Goal: Task Accomplishment & Management: Complete application form

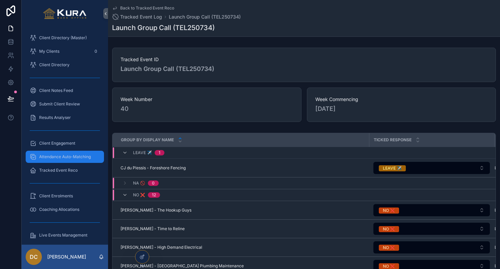
click at [78, 157] on span "Attendance Auto-Matching" at bounding box center [65, 156] width 52 height 5
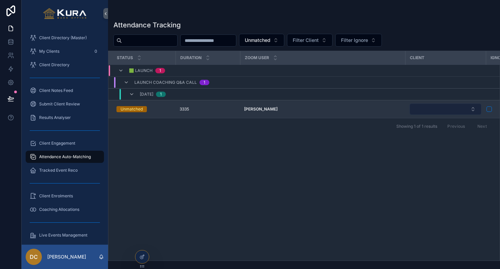
click at [461, 109] on button "Select Button" at bounding box center [446, 108] width 72 height 11
type input "*****"
drag, startPoint x: 454, startPoint y: 111, endPoint x: 459, endPoint y: 111, distance: 4.7
click at [455, 111] on button "Select Button" at bounding box center [446, 108] width 72 height 11
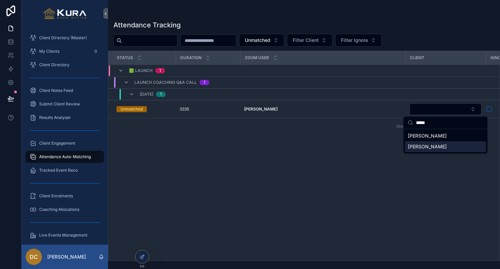
type input "*****"
click at [437, 147] on span "[PERSON_NAME]" at bounding box center [427, 146] width 39 height 7
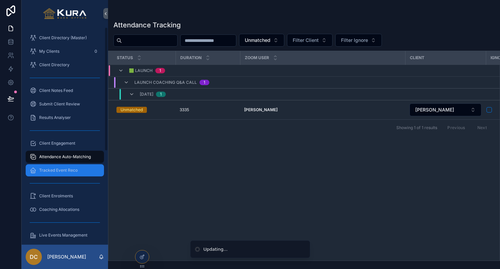
click at [82, 171] on div "Tracked Event Reco" at bounding box center [65, 170] width 70 height 11
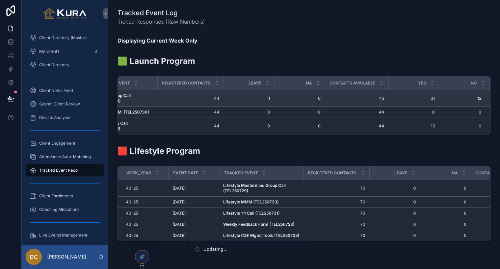
scroll to position [0, 128]
click at [218, 98] on span "44" at bounding box center [190, 98] width 58 height 5
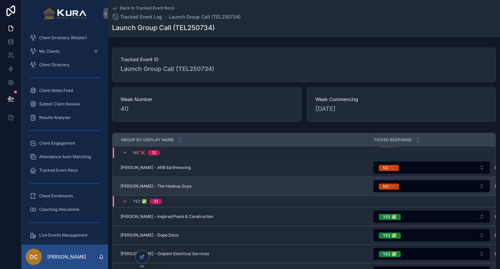
scroll to position [223, 0]
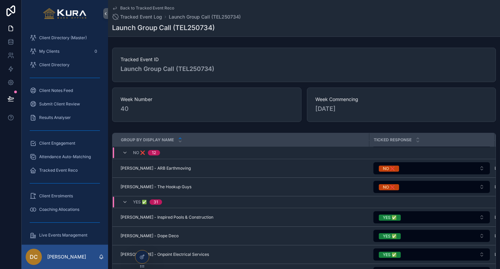
click at [174, 151] on div "NO ❌ 12" at bounding box center [361, 152] width 496 height 11
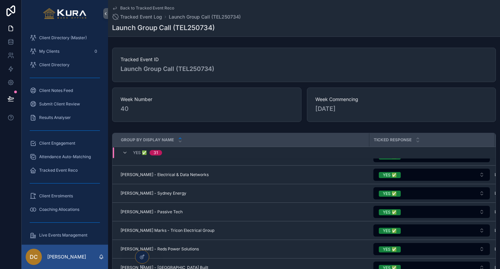
click at [187, 157] on div "YES ✅ 31" at bounding box center [361, 152] width 496 height 11
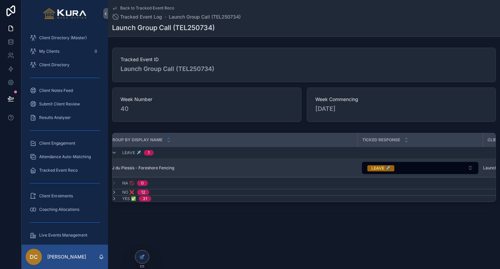
scroll to position [0, 15]
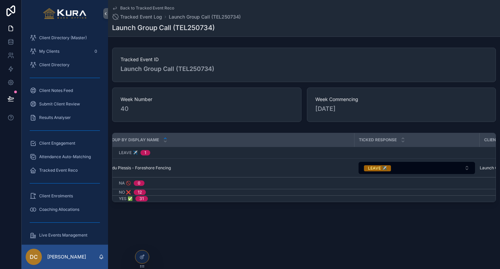
click at [156, 192] on div "NO ❌ 12" at bounding box center [347, 191] width 496 height 5
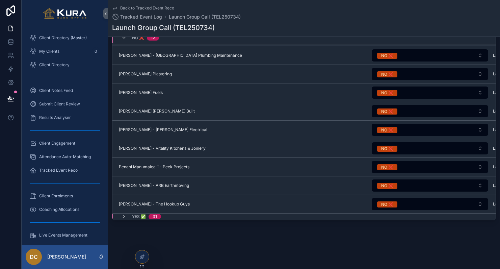
scroll to position [115, 0]
click at [135, 217] on span "YES ✅" at bounding box center [139, 216] width 14 height 5
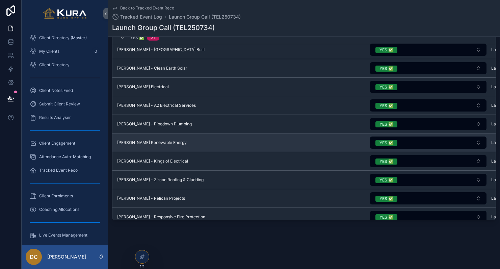
scroll to position [571, 3]
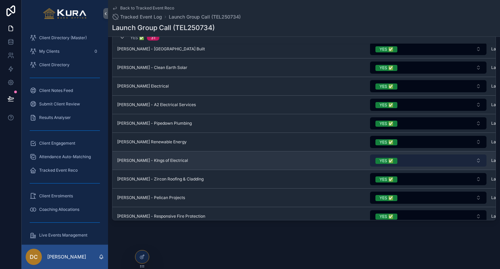
click at [402, 160] on button "YES ✅" at bounding box center [428, 160] width 116 height 12
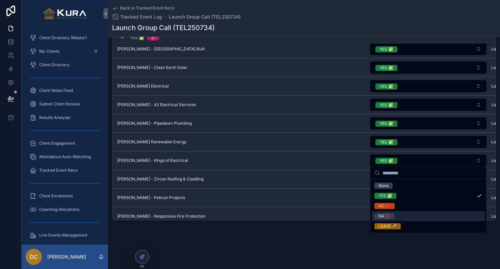
click at [387, 215] on div "NA 🚫" at bounding box center [385, 216] width 12 height 6
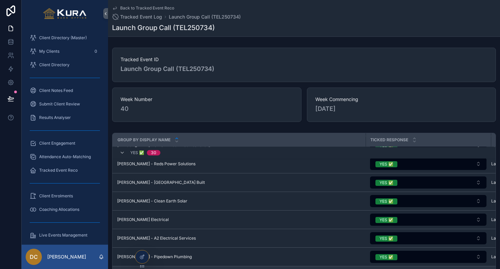
scroll to position [0, 0]
click at [54, 171] on span "Tracked Event Reco" at bounding box center [58, 169] width 38 height 5
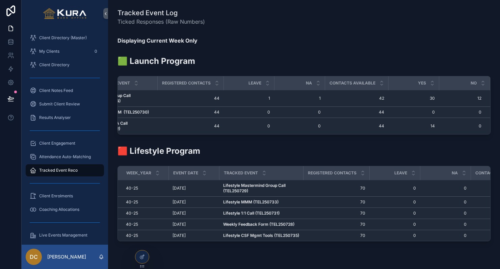
scroll to position [0, 128]
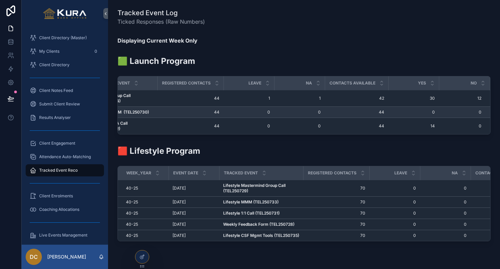
click at [155, 114] on td "Launch MMM (TEL250730) Launch MMM (TEL250730)" at bounding box center [124, 112] width 66 height 11
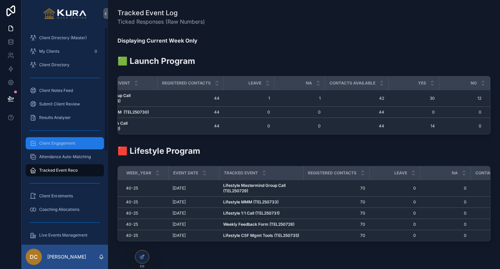
click at [45, 147] on div "Client Engagement" at bounding box center [65, 143] width 70 height 11
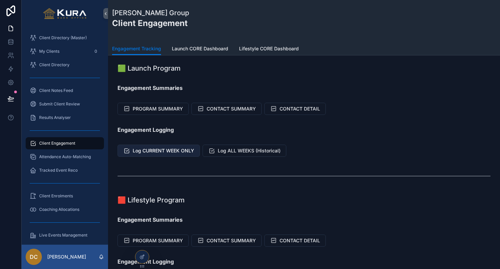
click at [151, 147] on span "Log CURRENT WEEK ONLY" at bounding box center [163, 150] width 61 height 7
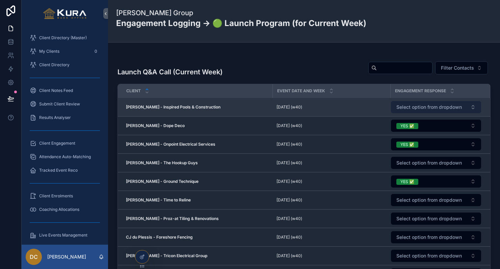
click at [409, 108] on span "Select option from dropdown" at bounding box center [429, 107] width 66 height 7
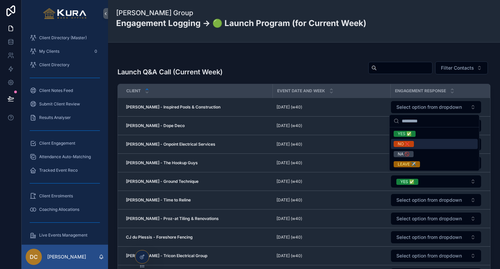
click at [401, 144] on div "NO ❌" at bounding box center [404, 144] width 12 height 6
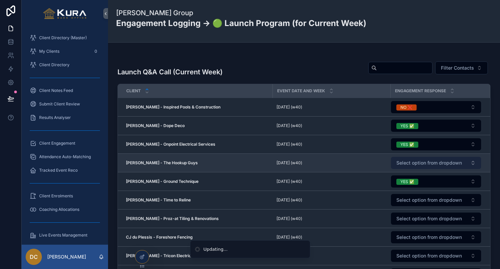
click at [405, 161] on span "Select option from dropdown" at bounding box center [429, 162] width 66 height 7
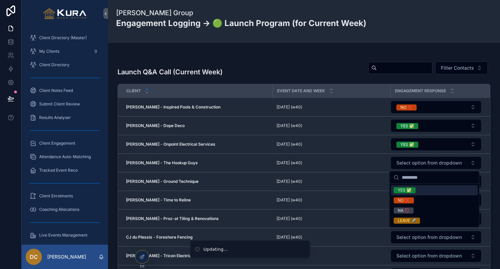
scroll to position [312, 0]
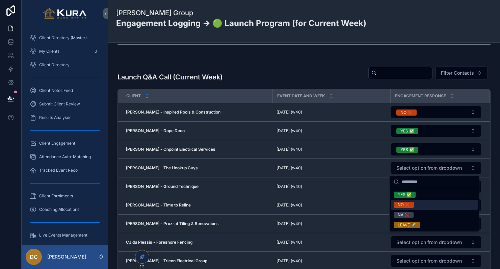
click at [403, 204] on div "NO ❌" at bounding box center [404, 205] width 12 height 6
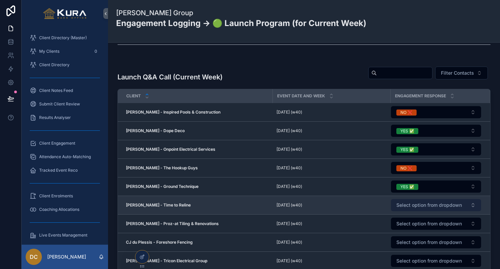
click at [402, 202] on span "Select option from dropdown" at bounding box center [429, 205] width 66 height 7
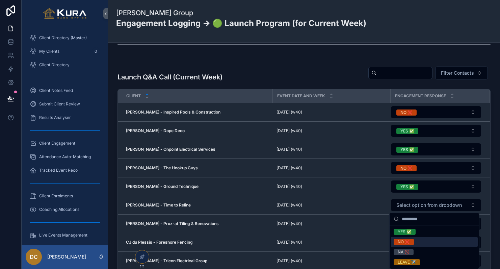
click at [399, 240] on div "NO ❌" at bounding box center [404, 242] width 12 height 6
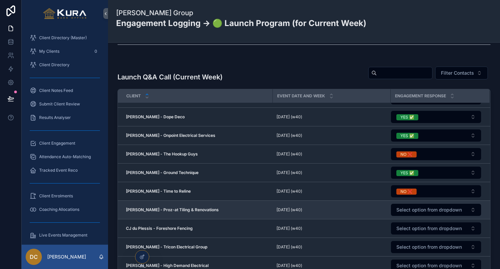
scroll to position [14, 0]
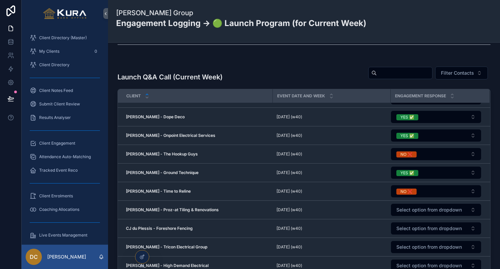
click at [407, 209] on span "Select option from dropdown" at bounding box center [429, 209] width 66 height 7
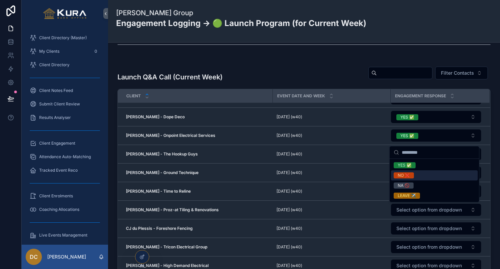
click at [401, 174] on div "NO ❌" at bounding box center [404, 175] width 12 height 6
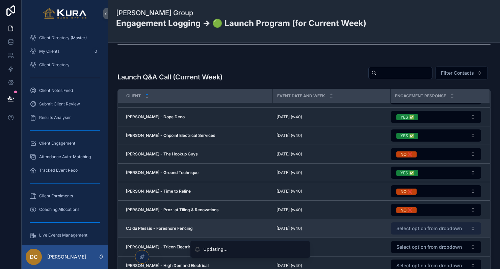
click at [405, 230] on span "Select option from dropdown" at bounding box center [429, 228] width 66 height 7
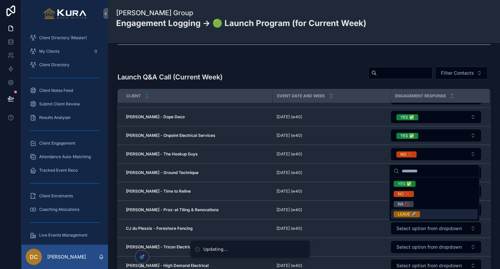
click at [404, 215] on div "LEAVE ✈️" at bounding box center [407, 214] width 18 height 6
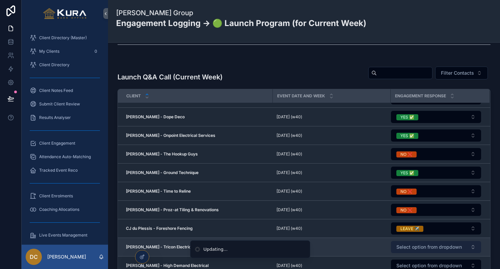
click at [411, 248] on span "Select option from dropdown" at bounding box center [429, 246] width 66 height 7
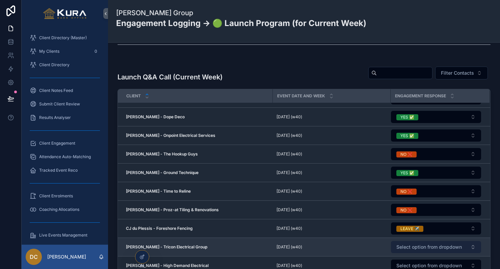
click at [407, 245] on span "Select option from dropdown" at bounding box center [429, 246] width 66 height 7
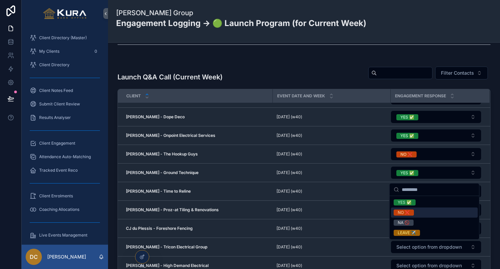
click at [400, 210] on div "NO ❌" at bounding box center [404, 212] width 12 height 6
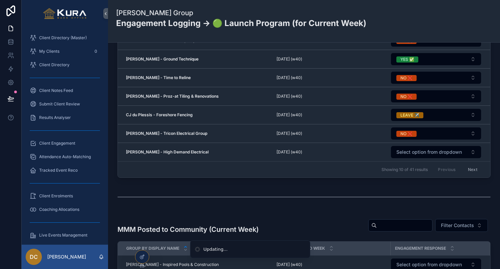
scroll to position [431, 0]
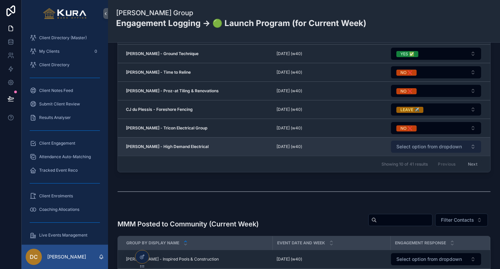
click at [419, 147] on span "Select option from dropdown" at bounding box center [429, 146] width 66 height 7
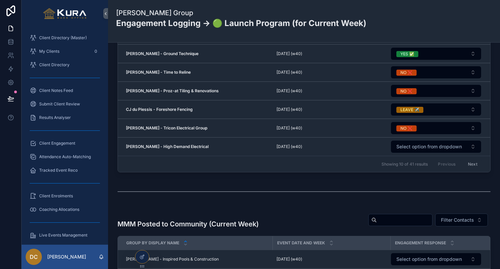
click at [400, 183] on div "scrollable content" at bounding box center [304, 191] width 373 height 17
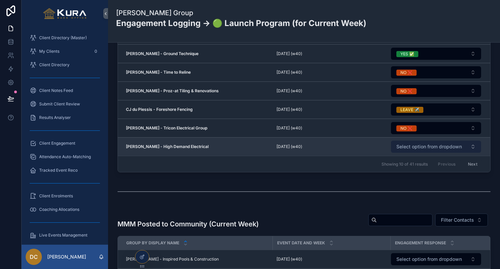
click at [407, 148] on span "Select option from dropdown" at bounding box center [429, 146] width 66 height 7
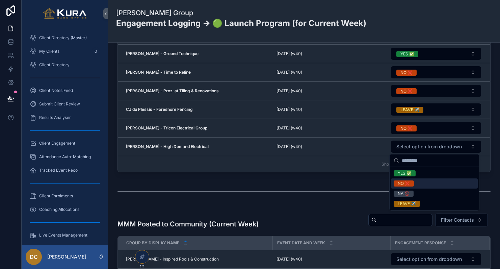
click at [398, 184] on div "NO ❌" at bounding box center [404, 183] width 12 height 6
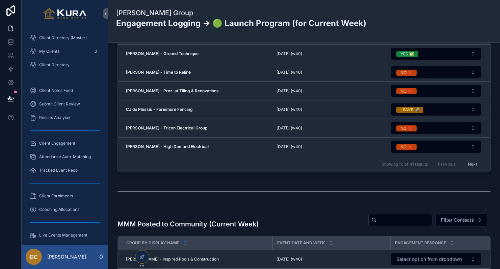
click at [472, 163] on button "Next" at bounding box center [472, 164] width 19 height 10
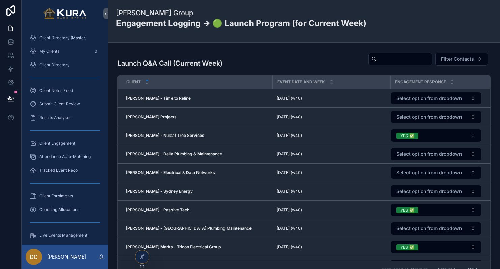
scroll to position [325, 0]
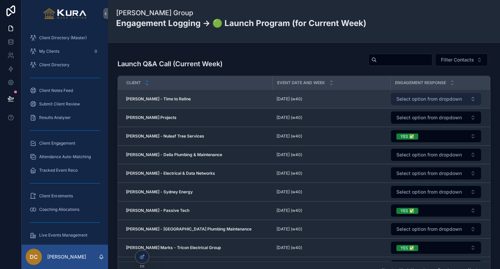
click at [412, 100] on span "Select option from dropdown" at bounding box center [429, 99] width 66 height 7
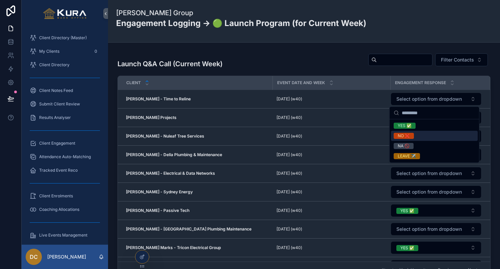
click at [398, 135] on div "NO ❌" at bounding box center [404, 136] width 12 height 6
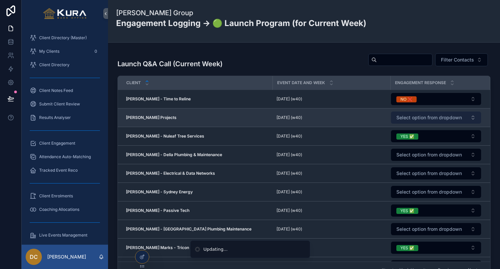
click at [406, 120] on span "Select option from dropdown" at bounding box center [429, 117] width 66 height 7
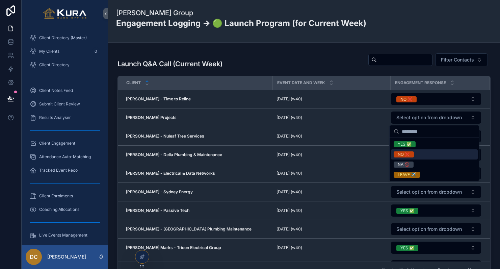
click at [402, 153] on div "NO ❌" at bounding box center [404, 154] width 12 height 6
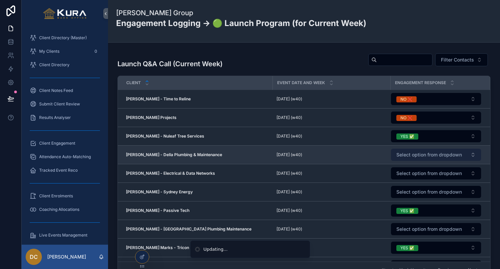
click at [404, 157] on span "Select option from dropdown" at bounding box center [429, 154] width 66 height 7
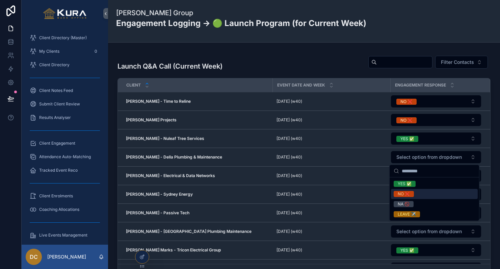
click at [403, 194] on div "NO ❌" at bounding box center [404, 194] width 12 height 6
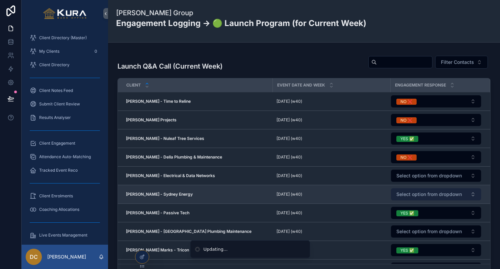
scroll to position [321, 0]
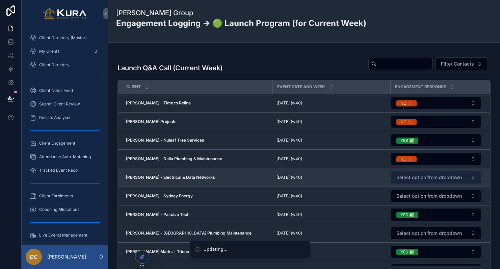
click at [408, 180] on span "Select option from dropdown" at bounding box center [429, 177] width 66 height 7
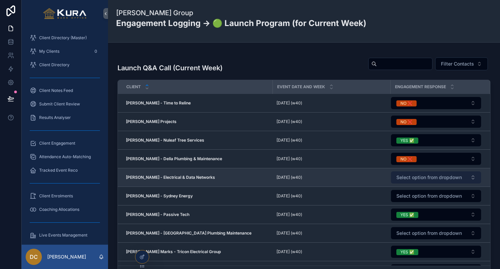
scroll to position [320, 0]
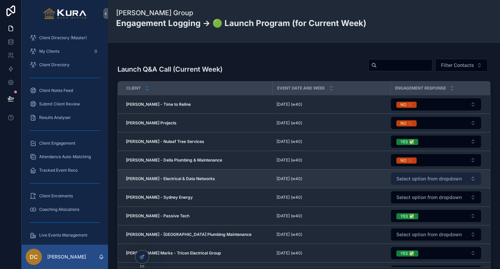
click at [405, 177] on span "Select option from dropdown" at bounding box center [429, 178] width 66 height 7
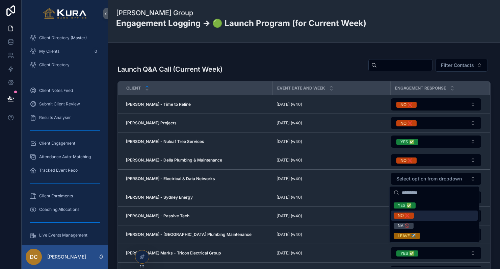
click at [401, 215] on div "NO ❌" at bounding box center [404, 215] width 12 height 6
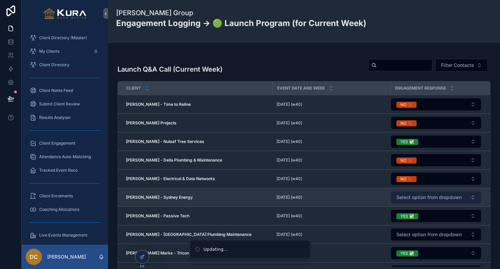
click at [412, 195] on span "Select option from dropdown" at bounding box center [429, 197] width 66 height 7
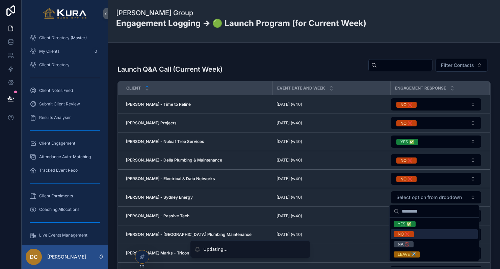
click at [406, 236] on div "NO ❌" at bounding box center [404, 234] width 12 height 6
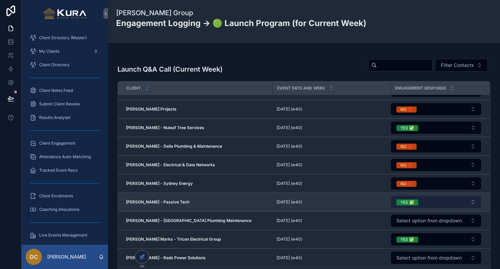
scroll to position [14, 0]
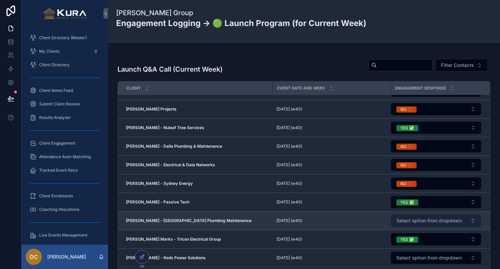
click at [433, 220] on span "Select option from dropdown" at bounding box center [429, 220] width 66 height 7
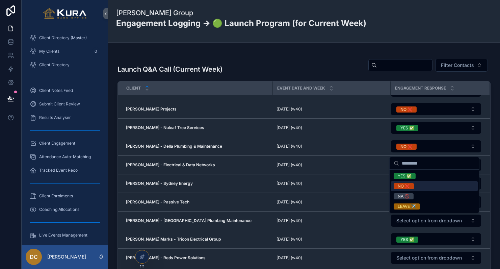
click at [399, 186] on div "NO ❌" at bounding box center [404, 186] width 12 height 6
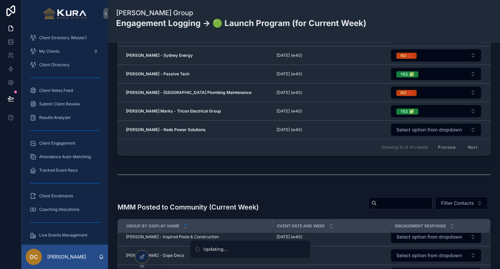
scroll to position [470, 0]
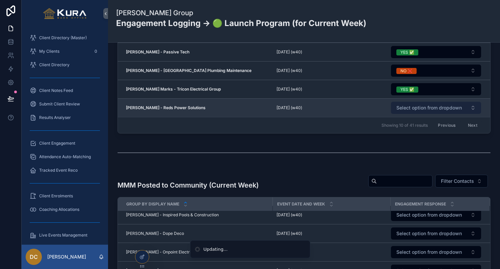
click at [410, 109] on span "Select option from dropdown" at bounding box center [429, 107] width 66 height 7
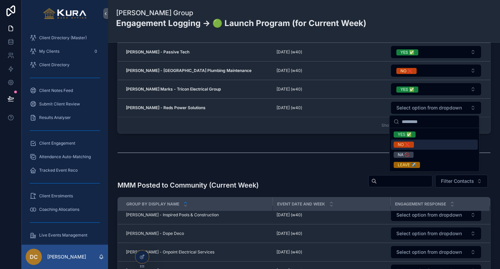
click at [406, 144] on div "NO ❌" at bounding box center [404, 144] width 12 height 6
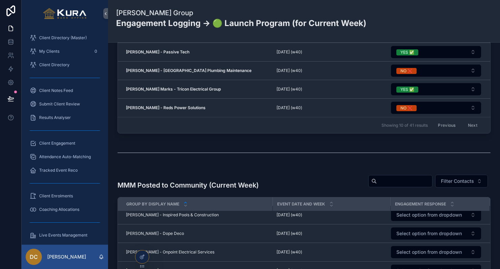
click at [473, 125] on button "Next" at bounding box center [472, 125] width 19 height 10
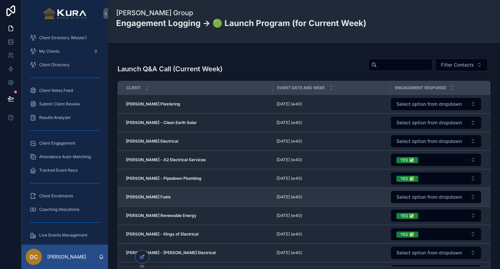
scroll to position [319, 0]
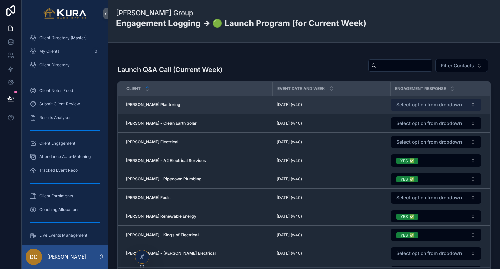
click at [420, 106] on span "Select option from dropdown" at bounding box center [429, 104] width 66 height 7
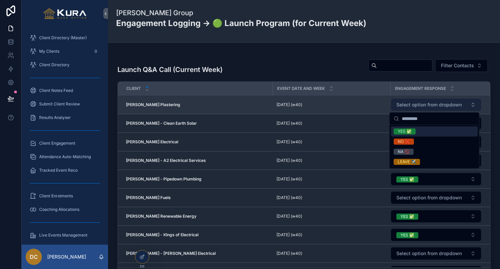
scroll to position [315, 0]
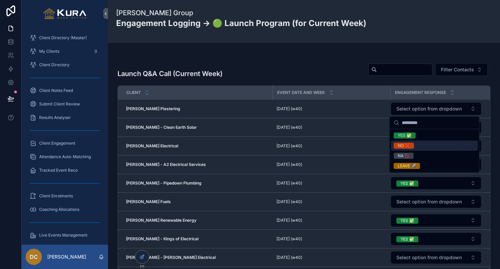
click at [394, 145] on span "NO ❌" at bounding box center [404, 145] width 20 height 6
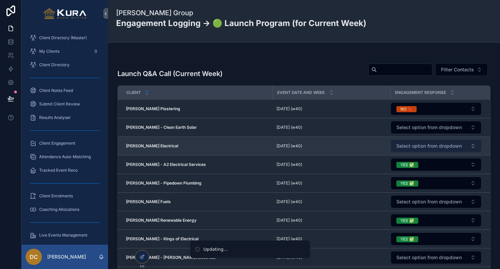
scroll to position [318, 0]
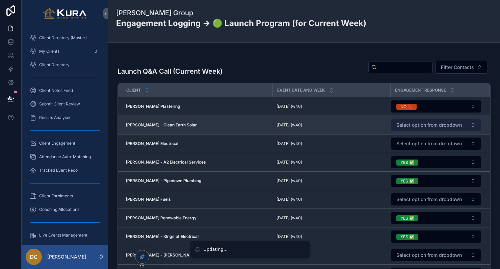
click at [406, 128] on span "Select option from dropdown" at bounding box center [429, 125] width 66 height 7
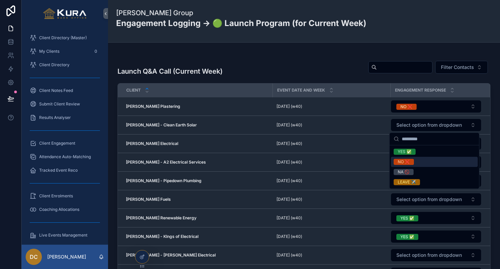
click at [399, 160] on div "NO ❌" at bounding box center [404, 162] width 12 height 6
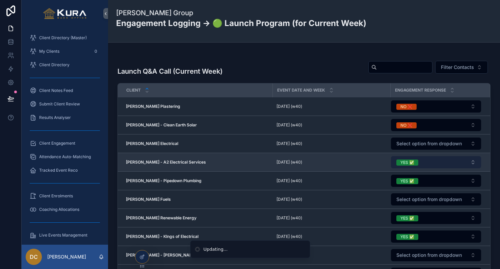
scroll to position [1, 2]
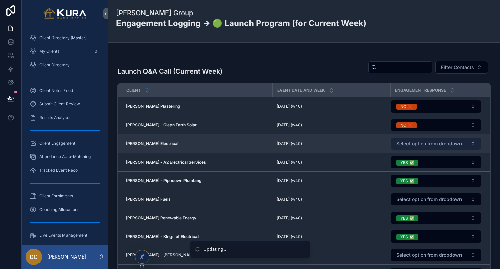
click at [407, 147] on button "Select option from dropdown" at bounding box center [436, 143] width 90 height 12
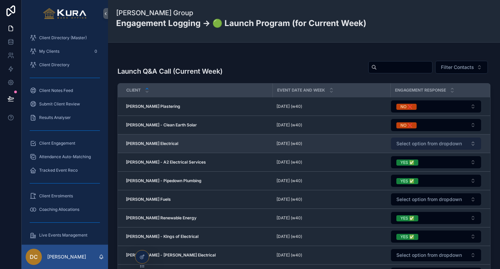
click at [406, 144] on span "Select option from dropdown" at bounding box center [429, 143] width 66 height 7
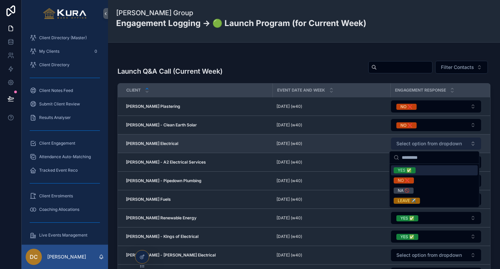
scroll to position [317, 0]
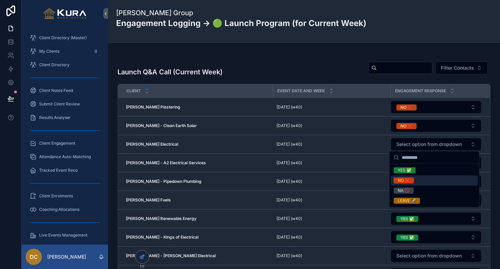
click at [401, 178] on div "NO ❌" at bounding box center [404, 180] width 12 height 6
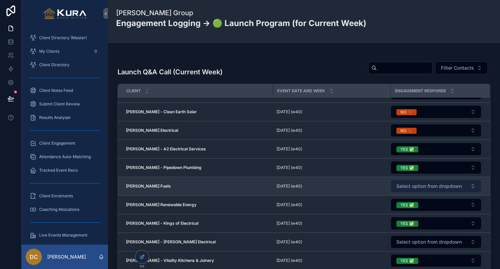
scroll to position [14, 0]
click at [411, 185] on span "Select option from dropdown" at bounding box center [429, 186] width 66 height 7
click at [405, 187] on span "Select option from dropdown" at bounding box center [429, 186] width 66 height 7
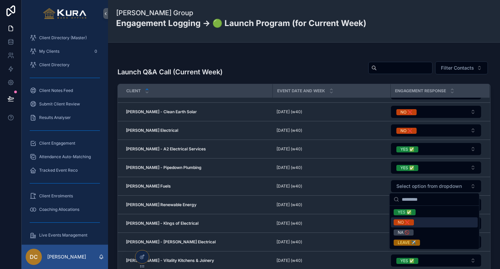
click at [401, 222] on div "NO ❌" at bounding box center [404, 222] width 12 height 6
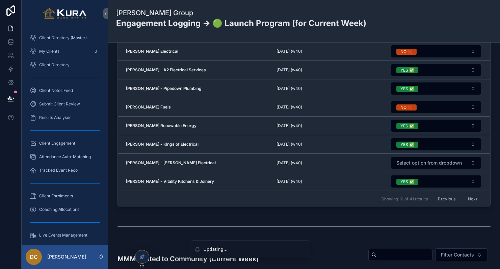
scroll to position [402, 0]
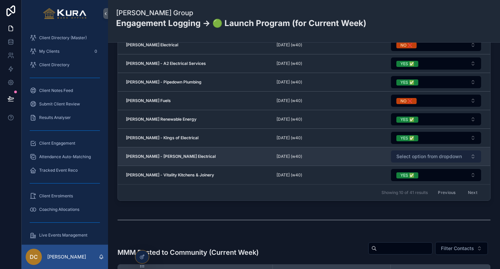
click at [408, 156] on span "Select option from dropdown" at bounding box center [429, 156] width 66 height 7
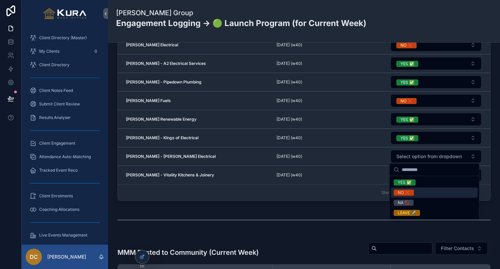
click at [398, 192] on span "Showing 10 of 41 results" at bounding box center [405, 192] width 46 height 5
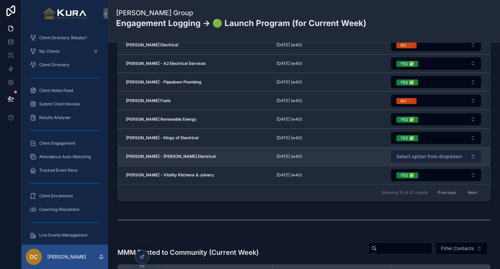
click at [425, 159] on span "Select option from dropdown" at bounding box center [429, 156] width 66 height 7
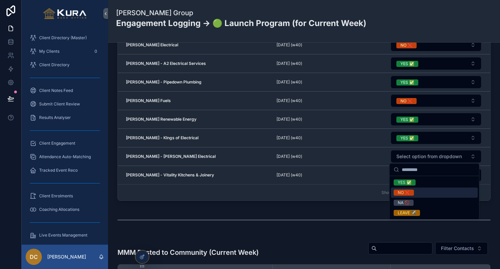
click at [400, 194] on div "NO ❌" at bounding box center [404, 192] width 12 height 6
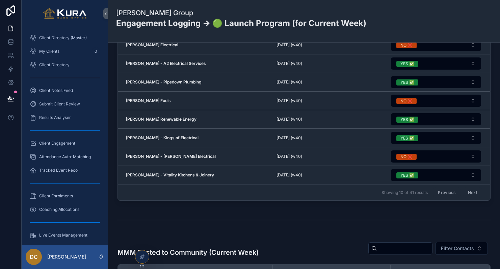
click at [472, 189] on button "Next" at bounding box center [472, 192] width 19 height 10
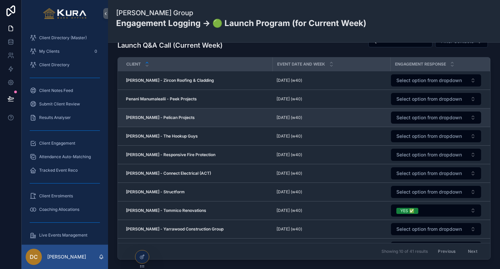
scroll to position [330, 0]
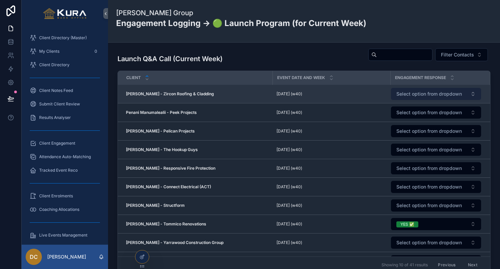
click at [402, 95] on span "Select option from dropdown" at bounding box center [429, 93] width 66 height 7
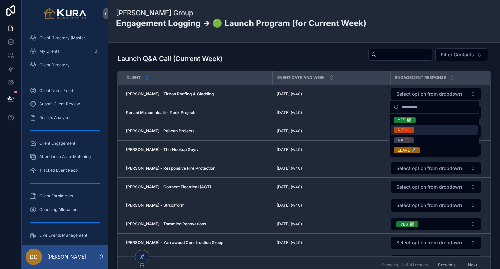
click at [400, 128] on div "NO ❌" at bounding box center [404, 130] width 12 height 6
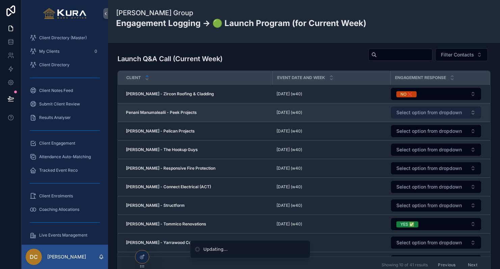
click at [413, 113] on span "Select option from dropdown" at bounding box center [429, 112] width 66 height 7
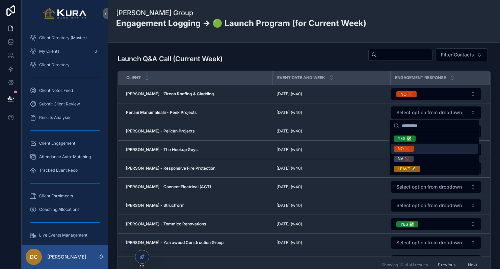
click at [402, 149] on div "NO ❌" at bounding box center [404, 149] width 12 height 6
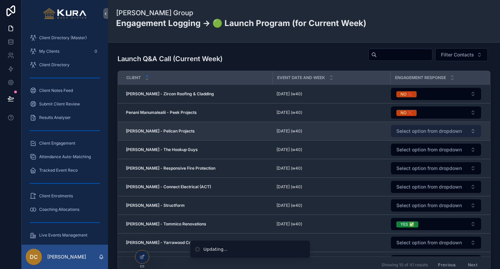
click at [415, 131] on span "Select option from dropdown" at bounding box center [429, 131] width 66 height 7
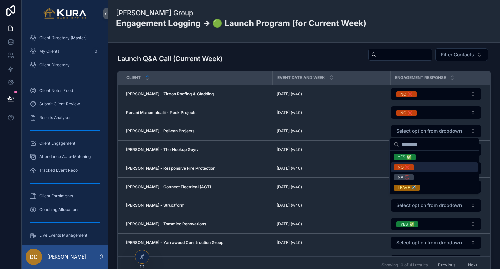
click at [401, 164] on div "NO ❌" at bounding box center [404, 167] width 12 height 6
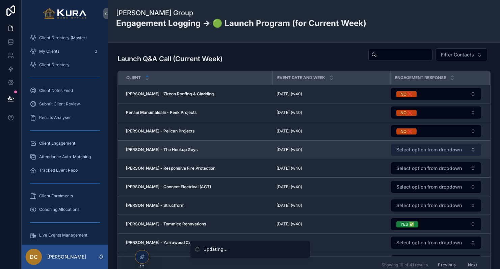
click at [404, 147] on span "Select option from dropdown" at bounding box center [429, 149] width 66 height 7
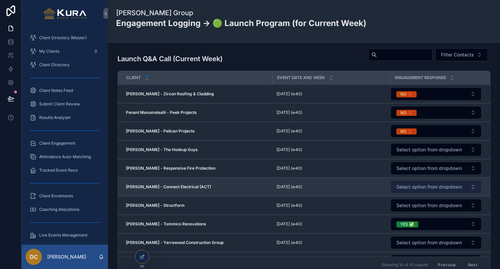
drag, startPoint x: 404, startPoint y: 189, endPoint x: 404, endPoint y: 186, distance: 3.4
click at [404, 186] on span "Select option from dropdown" at bounding box center [429, 186] width 66 height 7
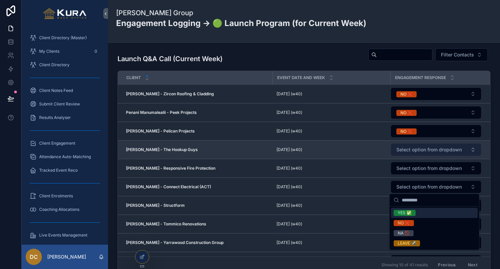
click at [403, 153] on button "Select option from dropdown" at bounding box center [436, 150] width 90 height 12
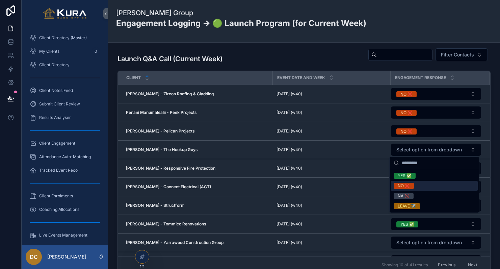
click at [401, 183] on div "NO ❌" at bounding box center [404, 186] width 12 height 6
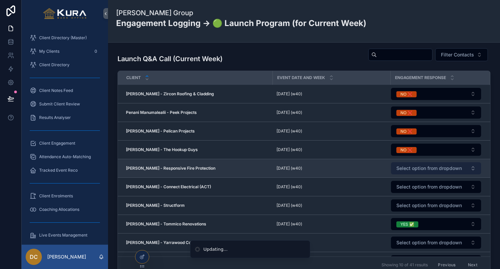
click at [403, 166] on span "Select option from dropdown" at bounding box center [429, 168] width 66 height 7
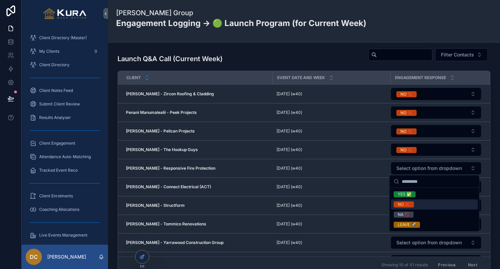
click at [400, 203] on div "NO ❌" at bounding box center [404, 204] width 12 height 6
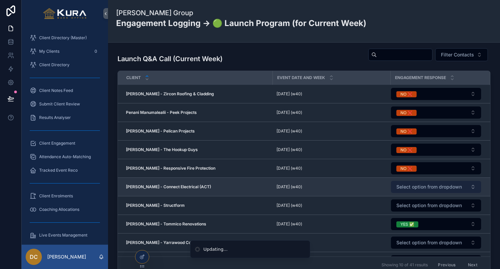
click at [413, 184] on span "Select option from dropdown" at bounding box center [429, 186] width 66 height 7
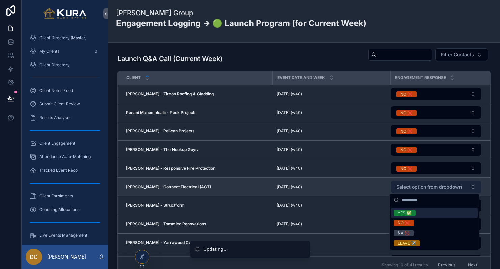
scroll to position [327, 0]
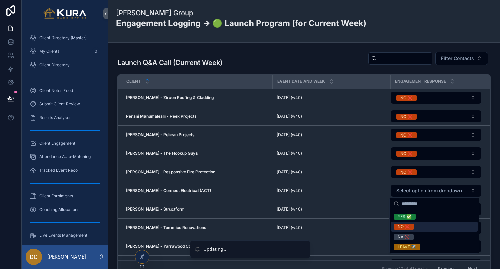
click at [404, 224] on div "NO ❌" at bounding box center [404, 227] width 12 height 6
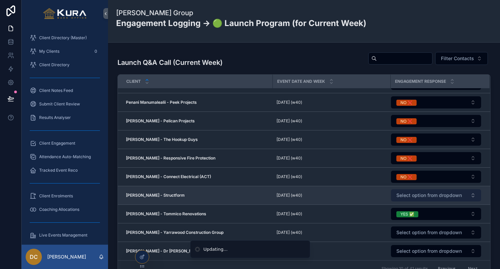
scroll to position [14, 0]
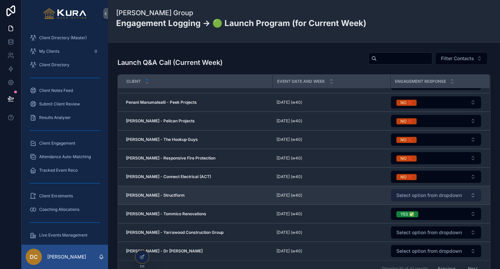
click at [436, 190] on button "Select option from dropdown" at bounding box center [436, 195] width 90 height 12
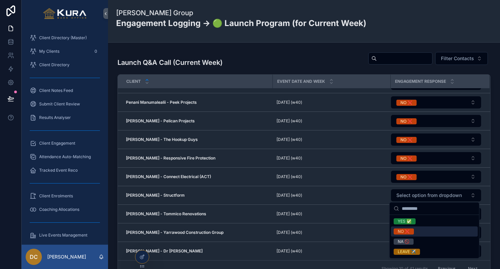
click at [408, 229] on div "NO ❌" at bounding box center [404, 231] width 12 height 6
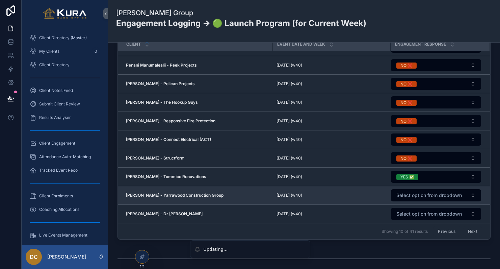
scroll to position [364, 0]
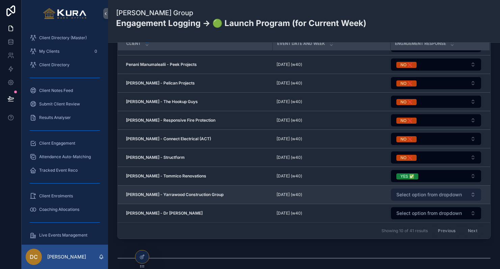
click at [400, 193] on span "Select option from dropdown" at bounding box center [429, 194] width 66 height 7
click at [406, 201] on td "Select option from dropdown" at bounding box center [439, 194] width 99 height 19
click at [407, 196] on span "Select option from dropdown" at bounding box center [429, 194] width 66 height 7
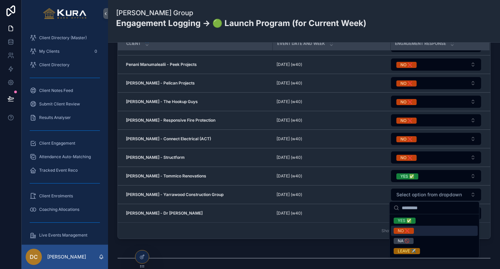
click at [393, 229] on div "NO ❌" at bounding box center [434, 231] width 87 height 10
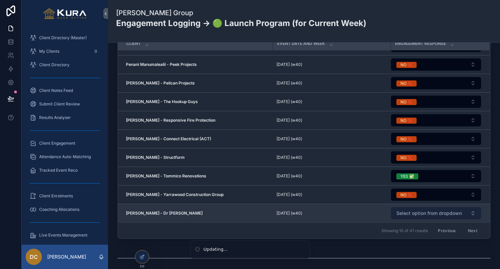
click at [414, 215] on span "Select option from dropdown" at bounding box center [429, 213] width 66 height 7
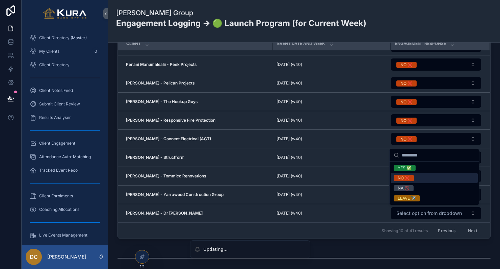
click at [402, 174] on div "NO ❌" at bounding box center [434, 178] width 87 height 10
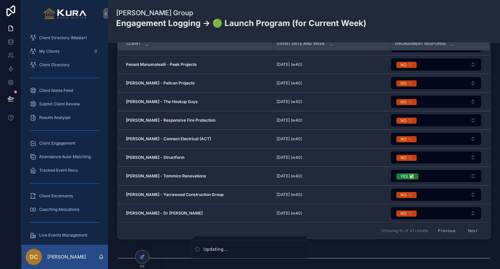
click at [472, 229] on button "Next" at bounding box center [472, 230] width 19 height 10
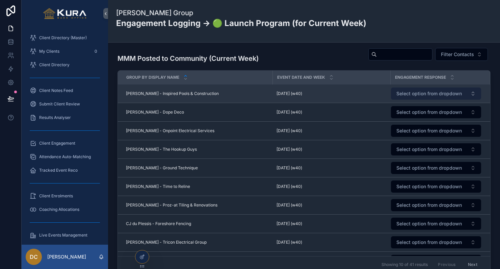
click at [411, 94] on span "Select option from dropdown" at bounding box center [429, 93] width 66 height 7
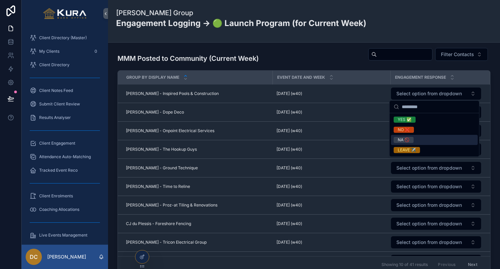
click at [399, 142] on div "NA 🚫" at bounding box center [404, 140] width 12 height 6
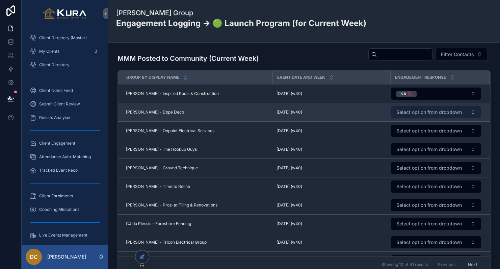
click at [412, 112] on span "Select option from dropdown" at bounding box center [429, 112] width 66 height 7
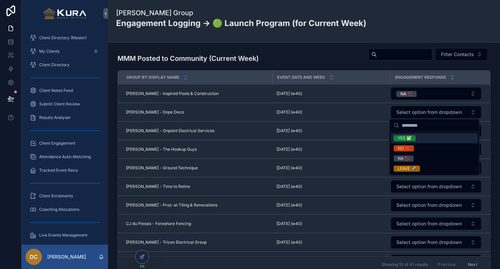
click at [408, 138] on div "YES ✅" at bounding box center [405, 138] width 14 height 6
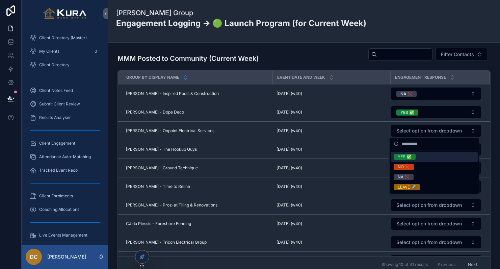
click at [405, 157] on div "YES ✅" at bounding box center [405, 157] width 14 height 6
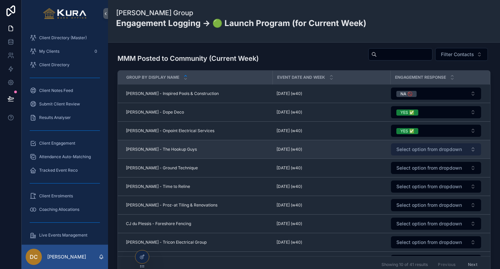
click at [410, 151] on span "Select option from dropdown" at bounding box center [429, 149] width 66 height 7
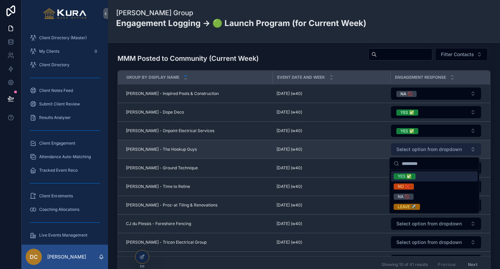
scroll to position [442, 0]
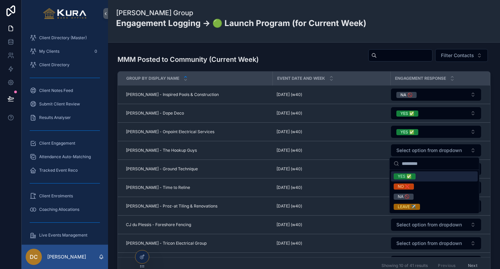
click at [402, 177] on div "YES ✅" at bounding box center [405, 176] width 14 height 6
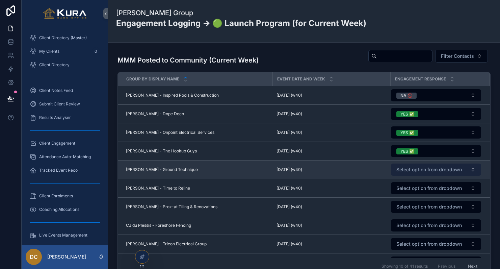
scroll to position [1, 0]
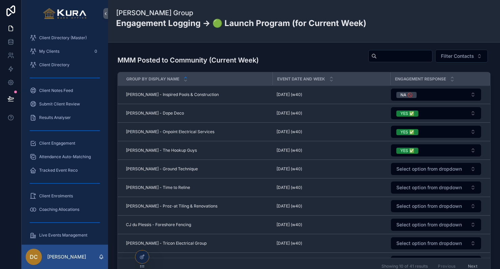
click at [405, 168] on span "Select option from dropdown" at bounding box center [429, 168] width 66 height 7
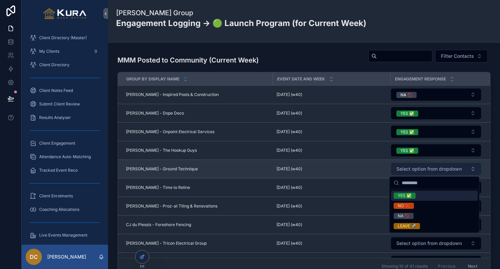
scroll to position [0, 0]
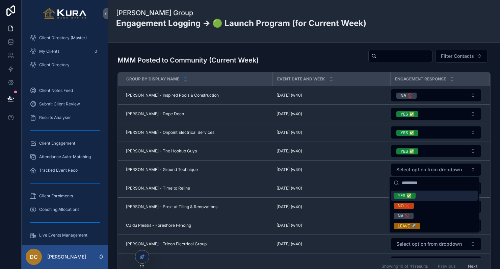
click at [402, 196] on div "YES ✅" at bounding box center [405, 195] width 14 height 6
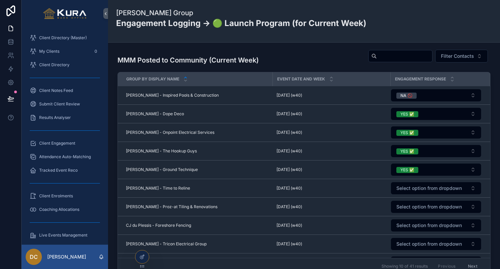
click at [407, 185] on span "Select option from dropdown" at bounding box center [429, 188] width 66 height 7
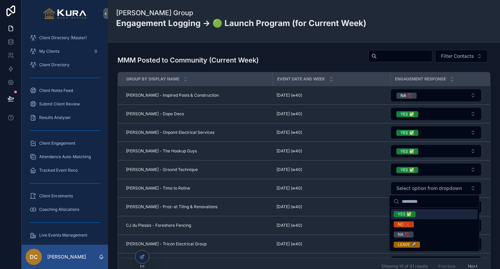
click at [406, 213] on div "YES ✅" at bounding box center [405, 214] width 14 height 6
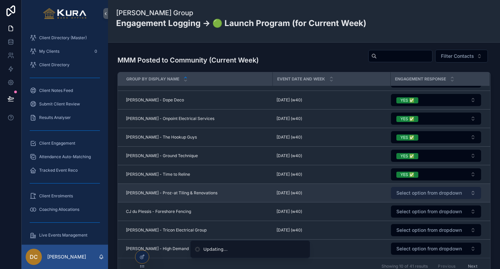
scroll to position [14, 0]
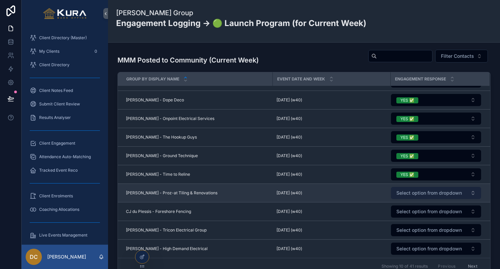
click at [401, 191] on span "Select option from dropdown" at bounding box center [429, 192] width 66 height 7
click at [409, 196] on button "Select option from dropdown" at bounding box center [436, 193] width 90 height 12
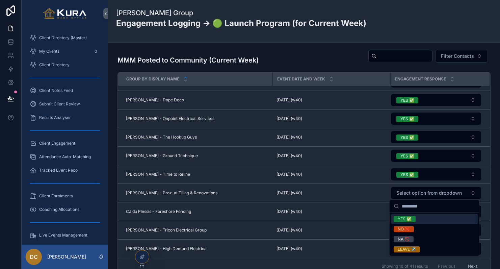
click at [406, 219] on div "YES ✅" at bounding box center [405, 219] width 14 height 6
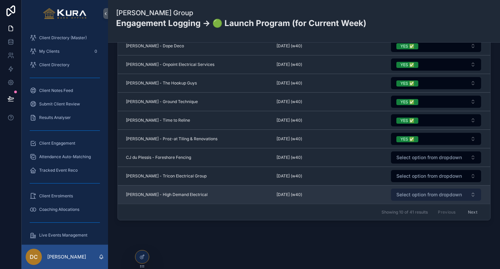
scroll to position [493, 0]
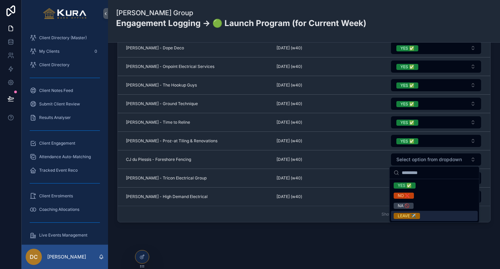
click at [405, 216] on div "LEAVE ✈️" at bounding box center [407, 216] width 18 height 6
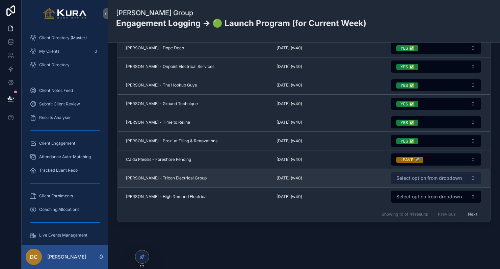
click at [415, 176] on span "Select option from dropdown" at bounding box center [429, 178] width 66 height 7
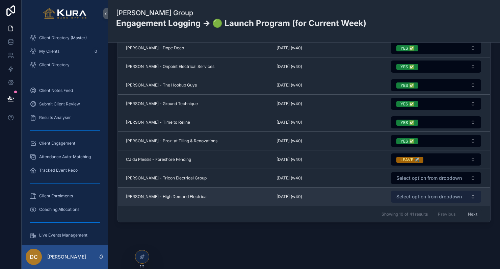
click at [407, 198] on span "Select option from dropdown" at bounding box center [429, 196] width 66 height 7
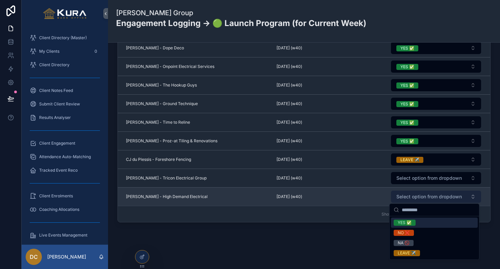
scroll to position [11, 0]
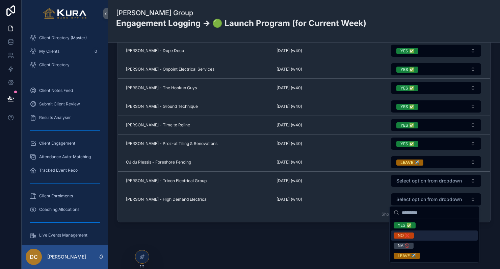
click at [403, 235] on div "NO ❌" at bounding box center [404, 235] width 12 height 6
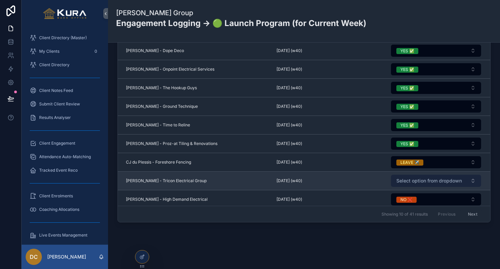
click at [431, 180] on span "Select option from dropdown" at bounding box center [429, 180] width 66 height 7
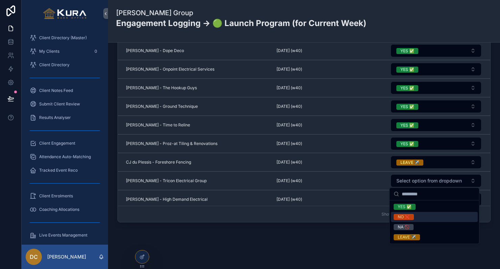
click at [396, 217] on span "NO ❌" at bounding box center [404, 217] width 20 height 6
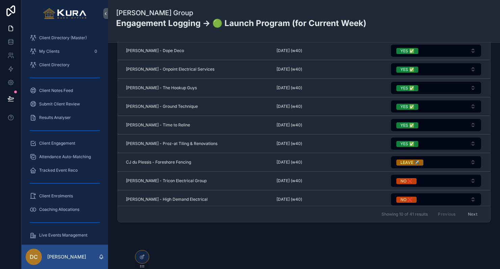
click at [472, 213] on button "Next" at bounding box center [472, 214] width 19 height 10
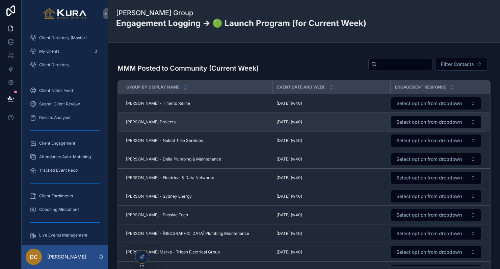
scroll to position [438, 0]
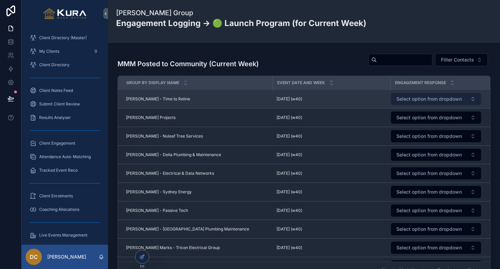
click at [406, 100] on span "Select option from dropdown" at bounding box center [429, 99] width 66 height 7
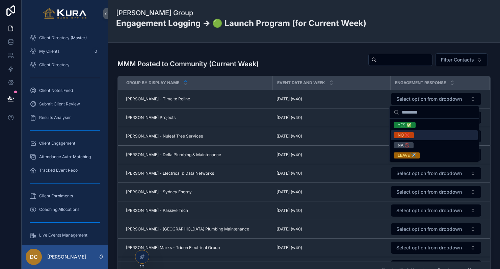
click at [407, 132] on div "NO ❌" at bounding box center [404, 135] width 12 height 6
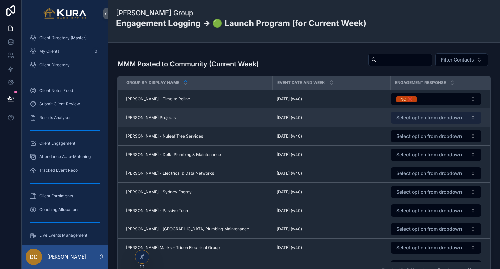
click at [420, 115] on span "Select option from dropdown" at bounding box center [429, 117] width 66 height 7
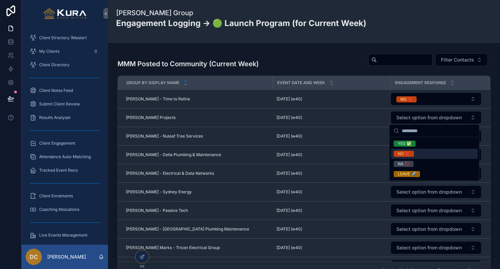
click at [405, 153] on div "NO ❌" at bounding box center [404, 154] width 12 height 6
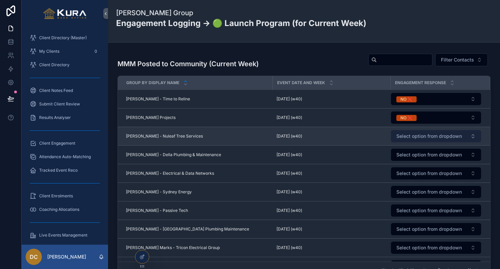
click at [414, 137] on span "Select option from dropdown" at bounding box center [429, 136] width 66 height 7
click at [402, 140] on button "Select option from dropdown" at bounding box center [436, 136] width 90 height 12
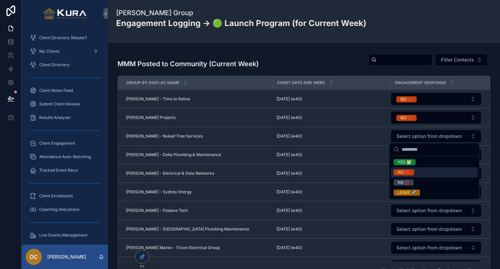
click at [396, 172] on span "NO ❌" at bounding box center [404, 172] width 20 height 6
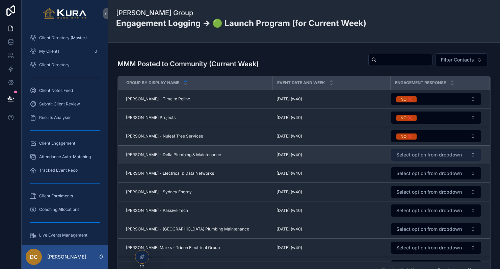
click at [424, 155] on span "Select option from dropdown" at bounding box center [429, 154] width 66 height 7
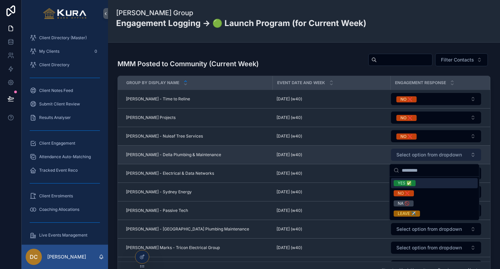
scroll to position [435, 0]
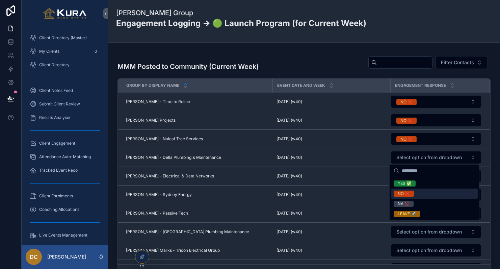
click at [408, 189] on div "NO ❌" at bounding box center [434, 193] width 87 height 10
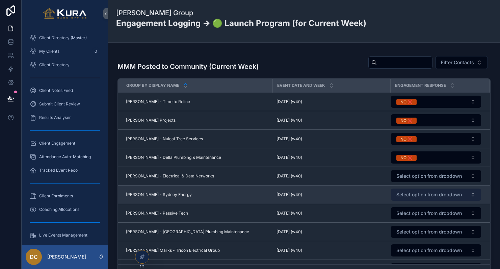
scroll to position [0, 0]
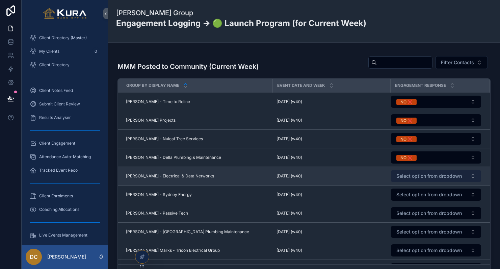
click at [424, 177] on span "Select option from dropdown" at bounding box center [429, 176] width 66 height 7
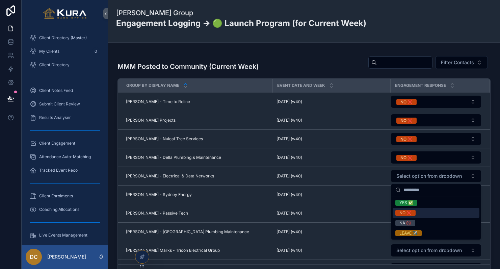
click at [406, 211] on div "NO ❌" at bounding box center [405, 213] width 12 height 6
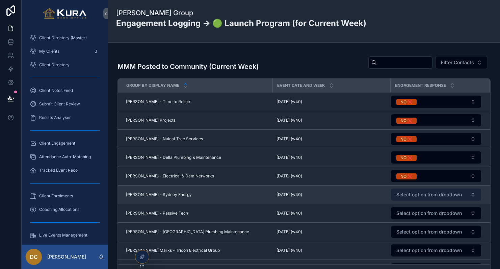
click at [407, 197] on span "Select option from dropdown" at bounding box center [429, 194] width 66 height 7
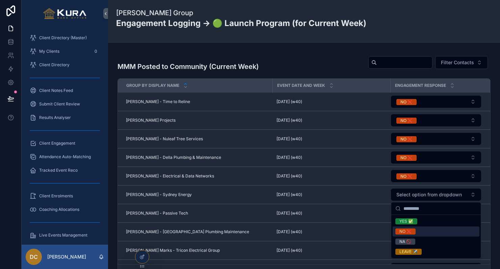
click at [404, 230] on div "NO ❌" at bounding box center [405, 231] width 12 height 6
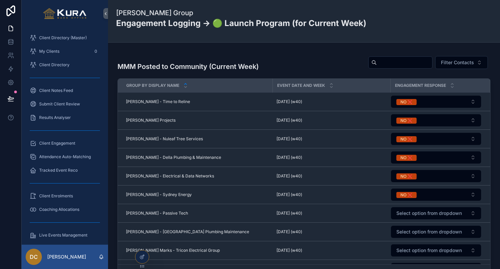
click at [407, 210] on span "Select option from dropdown" at bounding box center [429, 213] width 66 height 7
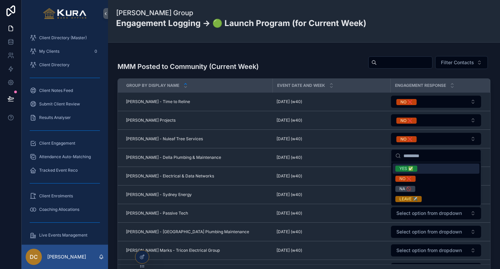
click at [405, 171] on div "YES ✅" at bounding box center [406, 168] width 14 height 6
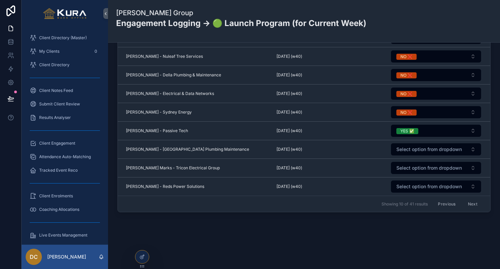
scroll to position [503, 0]
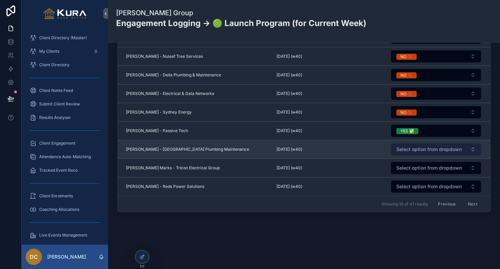
click at [408, 151] on span "Select option from dropdown" at bounding box center [429, 149] width 66 height 7
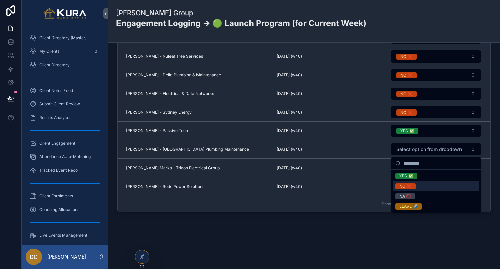
click at [400, 186] on div "NO ❌" at bounding box center [405, 186] width 12 height 6
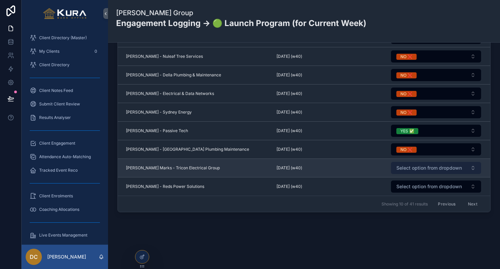
click at [408, 168] on span "Select option from dropdown" at bounding box center [429, 167] width 66 height 7
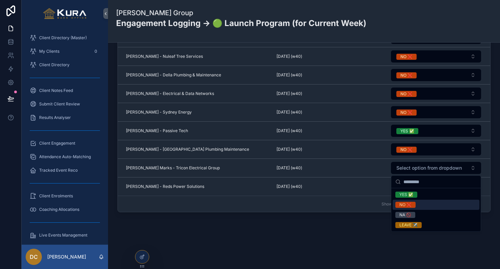
click at [409, 206] on div "NO ❌" at bounding box center [405, 205] width 12 height 6
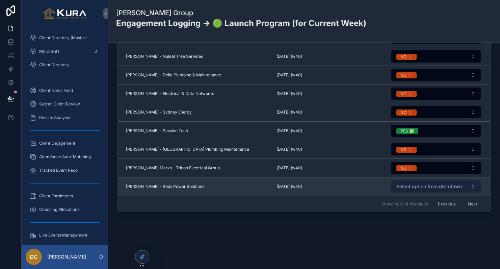
click at [404, 189] on span "Select option from dropdown" at bounding box center [429, 186] width 66 height 7
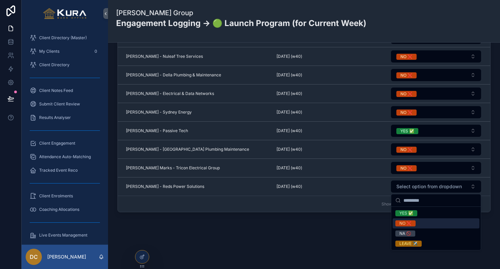
drag, startPoint x: 403, startPoint y: 220, endPoint x: 408, endPoint y: 221, distance: 4.4
click at [403, 220] on div "NO ❌" at bounding box center [405, 223] width 12 height 6
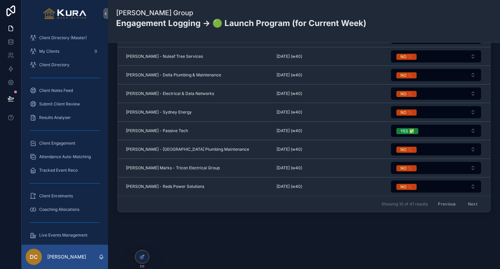
click at [473, 206] on button "Next" at bounding box center [472, 204] width 19 height 10
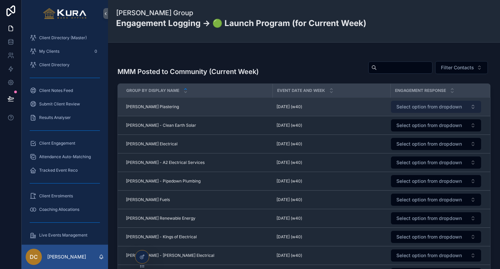
click at [407, 107] on span "Select option from dropdown" at bounding box center [429, 106] width 66 height 7
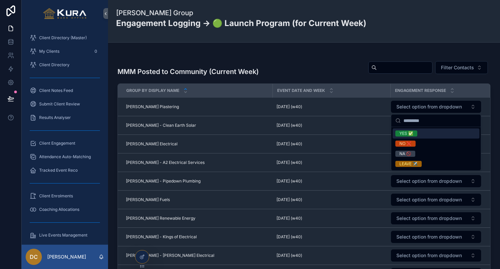
click at [403, 134] on div "YES ✅" at bounding box center [406, 133] width 14 height 6
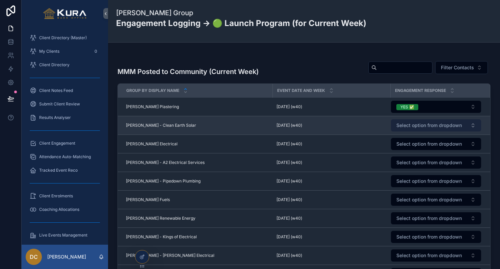
click at [411, 126] on span "Select option from dropdown" at bounding box center [429, 125] width 66 height 7
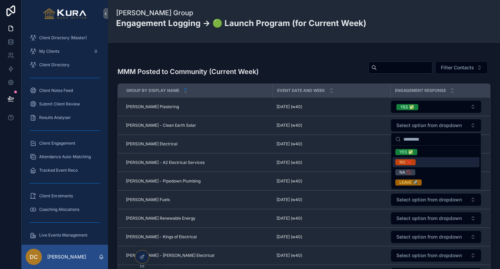
click at [406, 162] on div "NO ❌" at bounding box center [405, 162] width 12 height 6
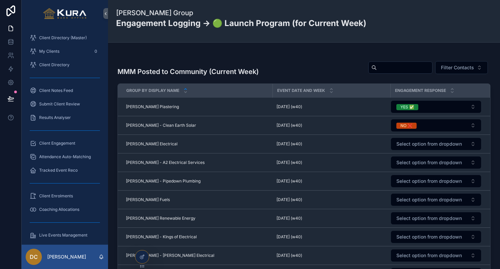
click at [415, 146] on span "Select option from dropdown" at bounding box center [429, 143] width 66 height 7
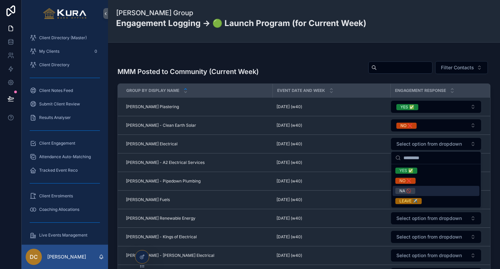
click at [408, 193] on div "NA 🚫" at bounding box center [405, 191] width 12 height 6
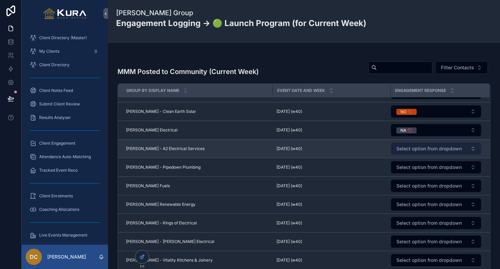
scroll to position [14, 0]
click at [411, 149] on span "Select option from dropdown" at bounding box center [429, 148] width 66 height 7
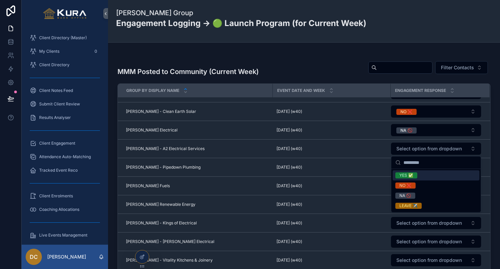
click at [404, 176] on div "YES ✅" at bounding box center [406, 175] width 14 height 6
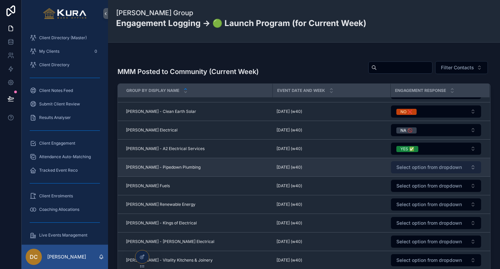
click at [417, 164] on span "Select option from dropdown" at bounding box center [429, 167] width 66 height 7
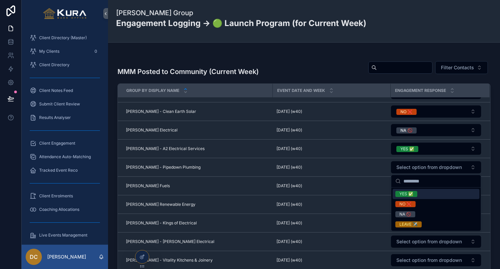
click at [396, 191] on span "YES ✅" at bounding box center [406, 194] width 22 height 6
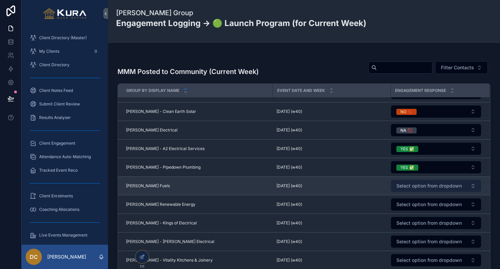
click at [415, 185] on span "Select option from dropdown" at bounding box center [429, 185] width 66 height 7
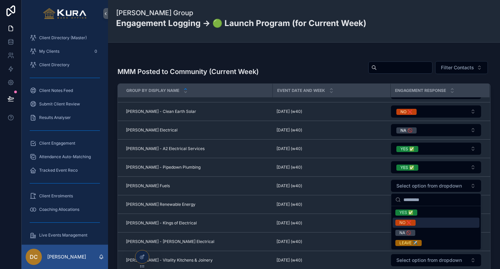
click at [408, 224] on div "NO ❌" at bounding box center [405, 222] width 12 height 6
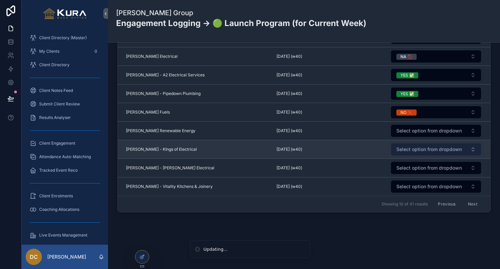
scroll to position [503, 0]
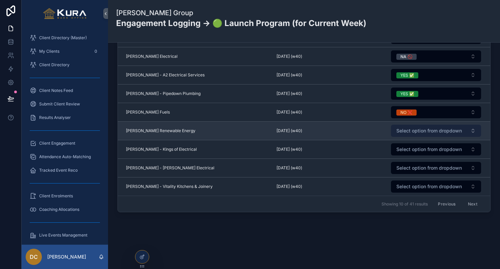
click at [420, 135] on button "Select option from dropdown" at bounding box center [436, 131] width 90 height 12
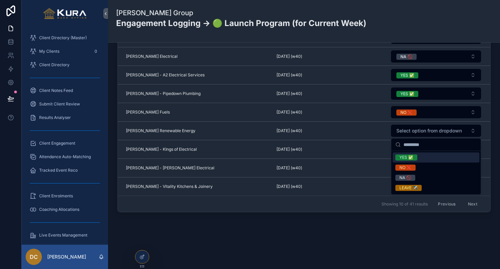
click at [410, 158] on div "YES ✅" at bounding box center [406, 157] width 14 height 6
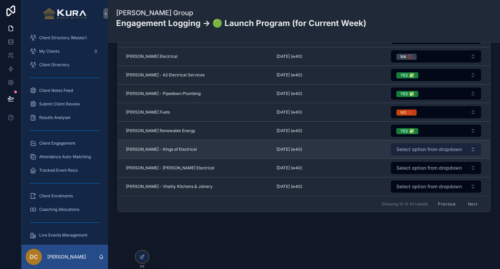
click at [413, 152] on span "Select option from dropdown" at bounding box center [429, 149] width 66 height 7
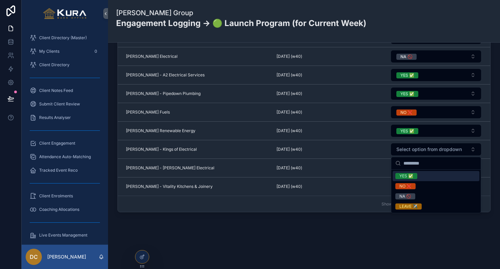
click at [407, 175] on div "YES ✅" at bounding box center [406, 176] width 14 height 6
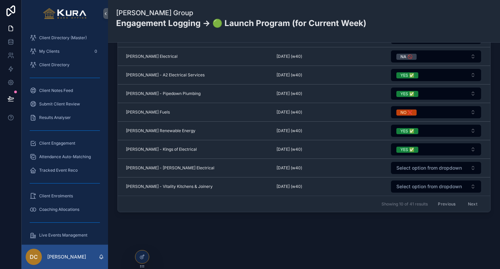
click at [407, 166] on span "Select option from dropdown" at bounding box center [429, 167] width 66 height 7
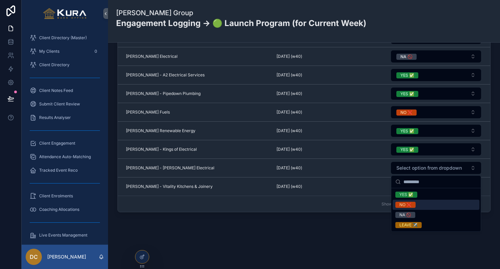
click at [410, 203] on div "NO ❌" at bounding box center [405, 205] width 12 height 6
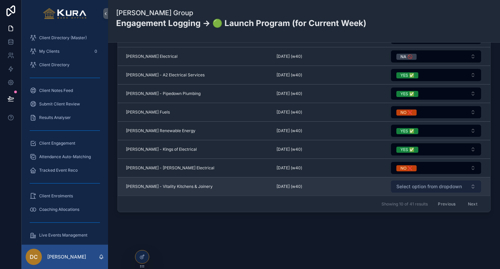
click at [422, 185] on span "Select option from dropdown" at bounding box center [429, 186] width 66 height 7
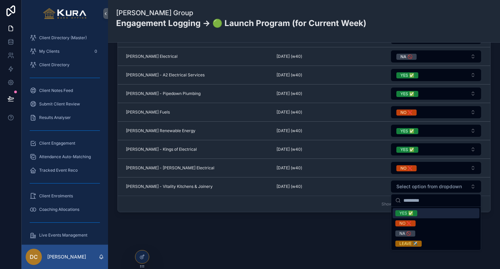
click at [413, 214] on div "YES ✅" at bounding box center [406, 213] width 14 height 6
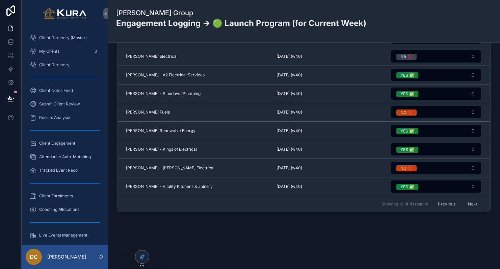
click at [475, 202] on button "Next" at bounding box center [472, 204] width 19 height 10
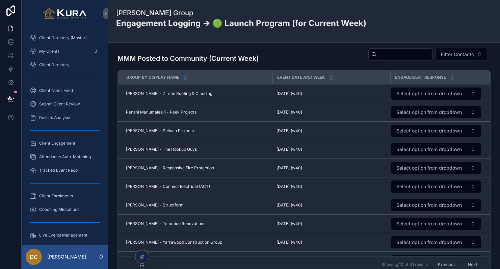
scroll to position [450, 0]
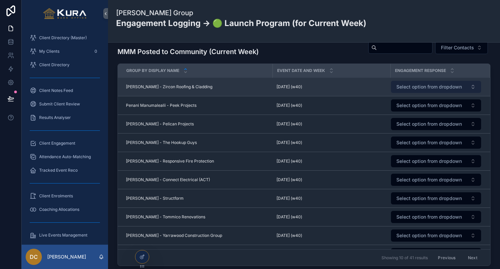
click at [413, 87] on span "Select option from dropdown" at bounding box center [429, 86] width 66 height 7
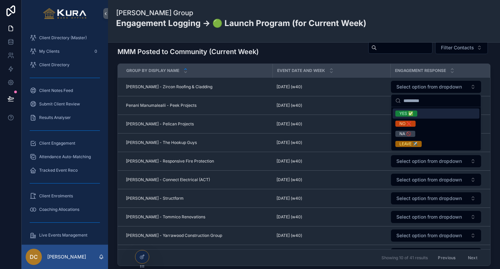
click at [400, 113] on div "YES ✅" at bounding box center [406, 113] width 14 height 6
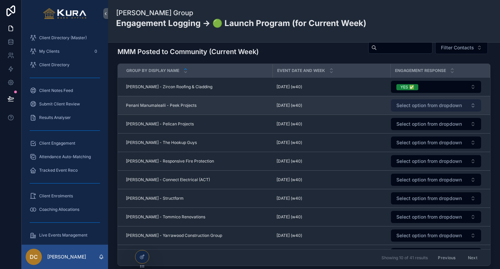
click at [408, 109] on button "Select option from dropdown" at bounding box center [436, 105] width 90 height 12
drag, startPoint x: 410, startPoint y: 105, endPoint x: 410, endPoint y: 108, distance: 3.4
click at [410, 105] on span "Select option from dropdown" at bounding box center [429, 105] width 66 height 7
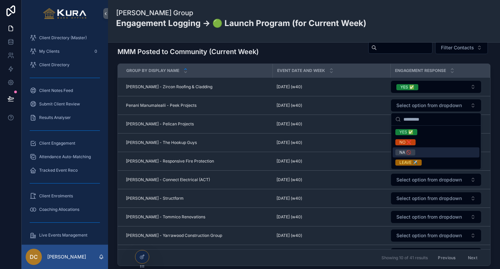
click at [409, 153] on div "NA 🚫" at bounding box center [405, 152] width 12 height 6
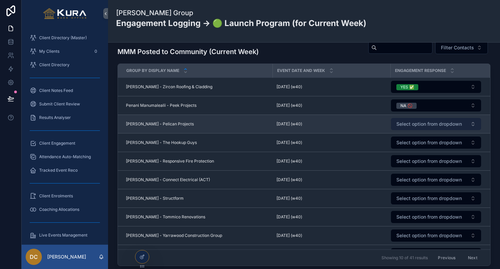
click at [418, 122] on span "Select option from dropdown" at bounding box center [429, 124] width 66 height 7
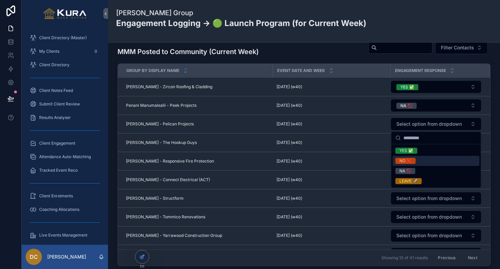
click at [410, 162] on div "NO ❌" at bounding box center [405, 161] width 12 height 6
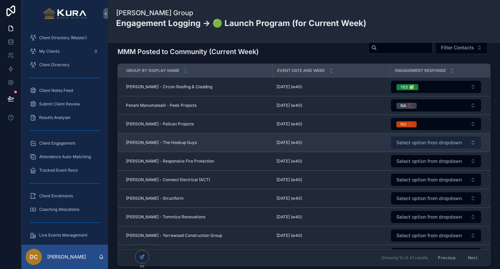
drag, startPoint x: 426, startPoint y: 143, endPoint x: 423, endPoint y: 148, distance: 5.3
click at [426, 143] on span "Select option from dropdown" at bounding box center [429, 142] width 66 height 7
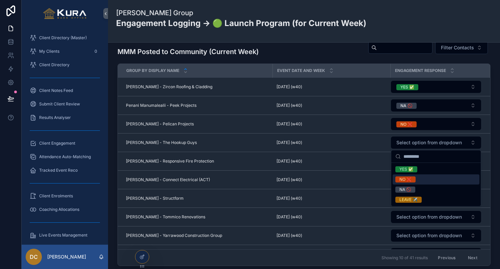
click at [413, 182] on span "NO ❌" at bounding box center [405, 179] width 20 height 6
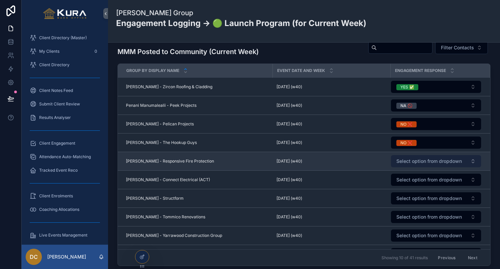
click at [402, 162] on span "Select option from dropdown" at bounding box center [429, 161] width 66 height 7
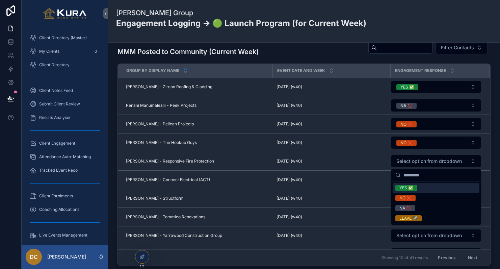
click at [402, 187] on div "YES ✅" at bounding box center [406, 188] width 14 height 6
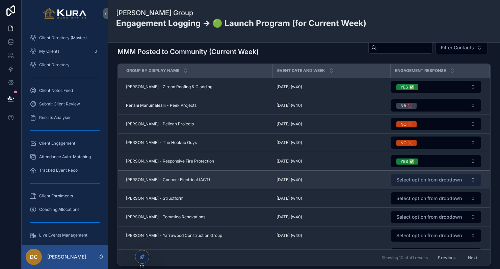
click at [405, 177] on span "Select option from dropdown" at bounding box center [429, 179] width 66 height 7
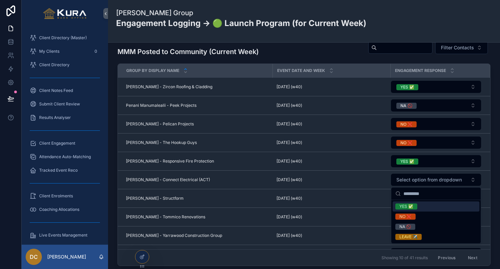
click at [406, 207] on div "YES ✅" at bounding box center [406, 206] width 14 height 6
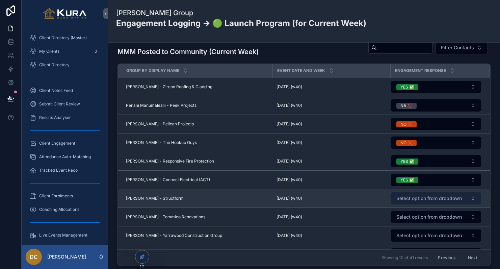
click at [412, 201] on span "Select option from dropdown" at bounding box center [429, 198] width 66 height 7
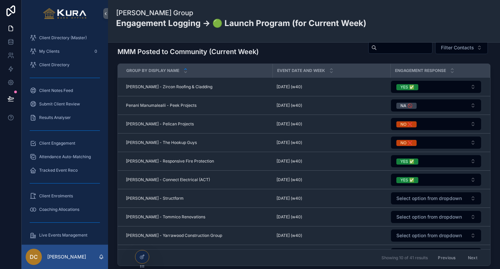
click at [406, 226] on td "Select option from dropdown" at bounding box center [439, 217] width 99 height 19
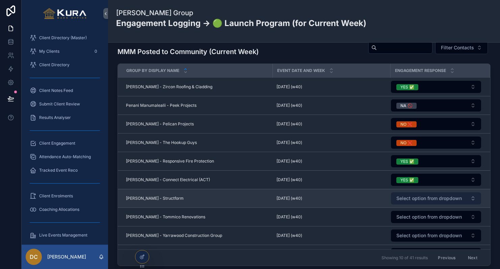
click at [410, 199] on span "Select option from dropdown" at bounding box center [429, 198] width 66 height 7
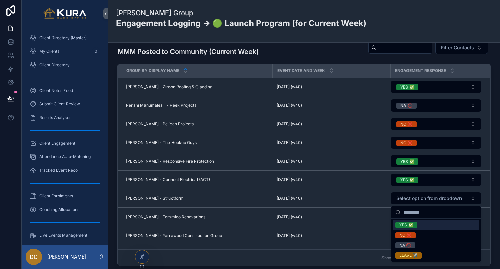
click at [407, 224] on div "YES ✅" at bounding box center [406, 225] width 14 height 6
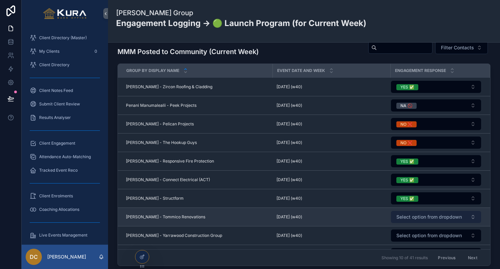
click at [407, 215] on span "Select option from dropdown" at bounding box center [429, 216] width 66 height 7
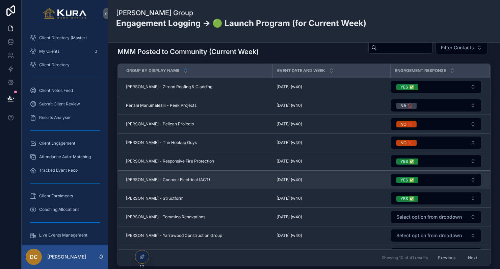
drag, startPoint x: 405, startPoint y: 177, endPoint x: 405, endPoint y: 172, distance: 5.8
click at [405, 172] on td "YES ✅" at bounding box center [439, 180] width 99 height 19
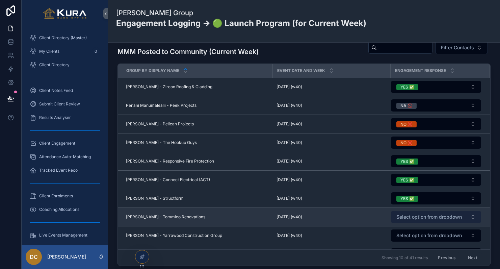
click at [407, 219] on span "Select option from dropdown" at bounding box center [429, 216] width 66 height 7
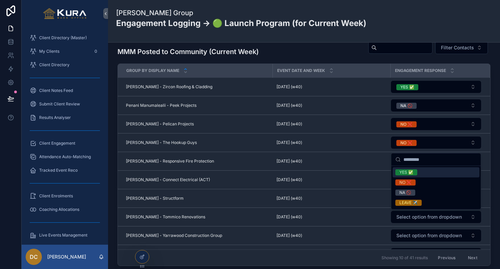
click at [407, 171] on div "YES ✅" at bounding box center [406, 172] width 14 height 6
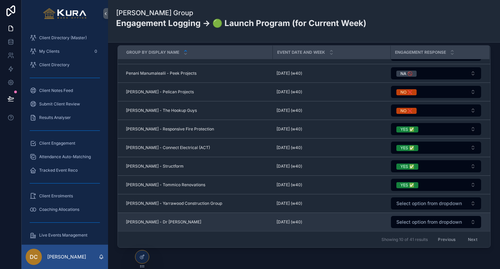
scroll to position [474, 0]
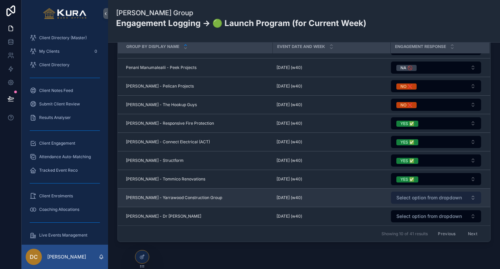
click at [403, 202] on button "Select option from dropdown" at bounding box center [436, 197] width 90 height 12
click at [406, 199] on span "Select option from dropdown" at bounding box center [429, 197] width 66 height 7
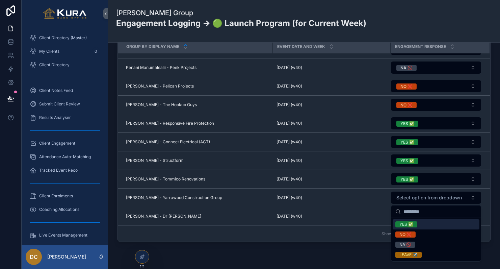
scroll to position [0, 0]
click at [408, 227] on div "YES ✅" at bounding box center [436, 224] width 87 height 10
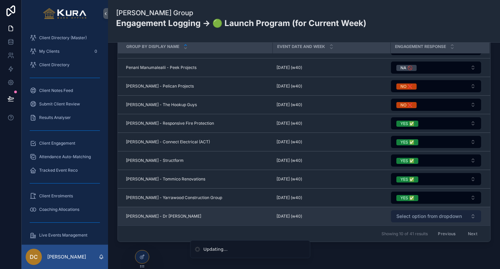
click at [416, 215] on span "Select option from dropdown" at bounding box center [429, 216] width 66 height 7
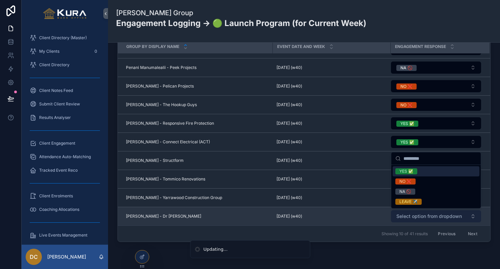
scroll to position [13, 0]
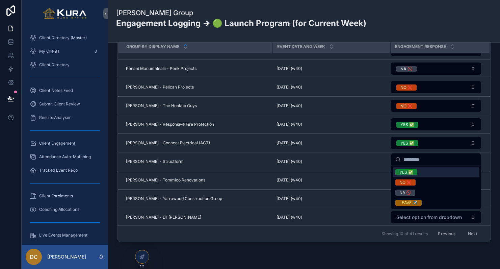
click at [408, 170] on div "YES ✅" at bounding box center [406, 172] width 14 height 6
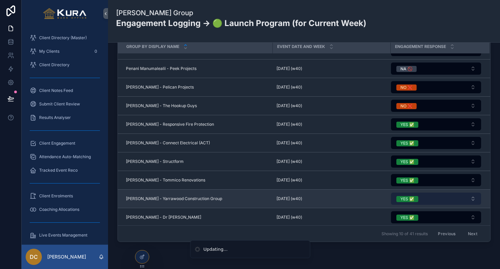
scroll to position [13, 0]
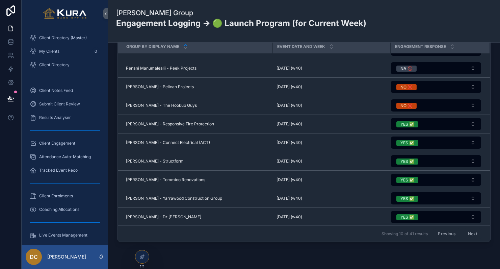
click at [470, 231] on button "Next" at bounding box center [472, 233] width 19 height 10
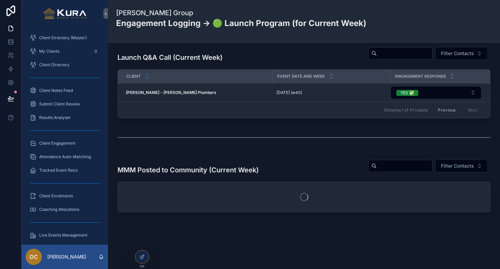
scroll to position [332, 0]
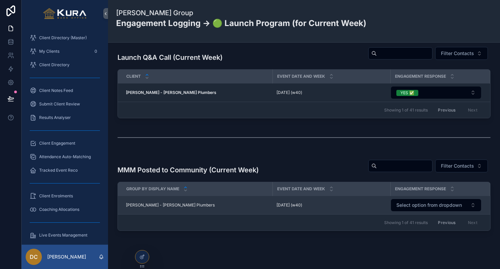
click at [414, 199] on form "Select option from dropdown" at bounding box center [436, 205] width 91 height 13
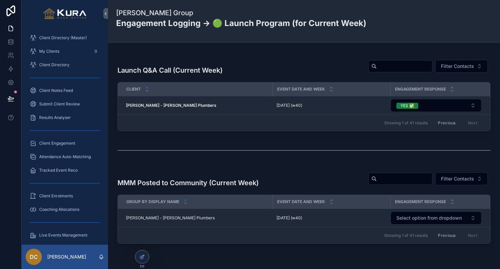
scroll to position [313, 0]
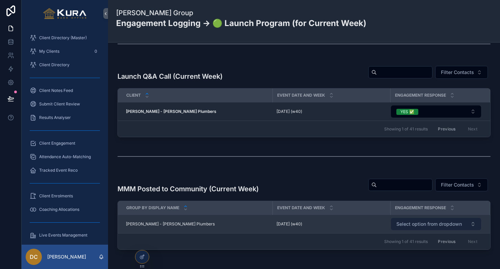
click at [418, 218] on button "Select option from dropdown" at bounding box center [436, 224] width 90 height 12
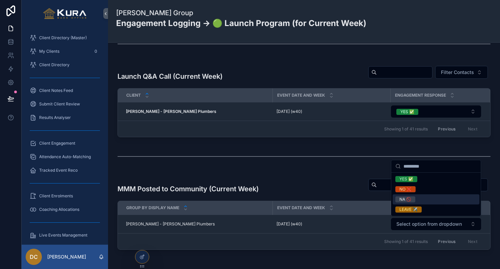
click at [409, 200] on div "NA 🚫" at bounding box center [405, 199] width 12 height 6
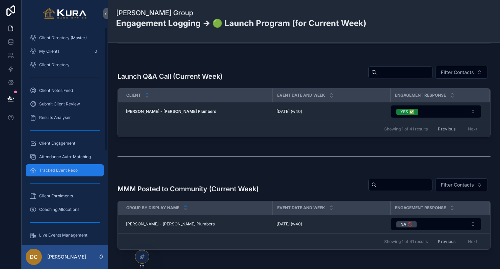
click at [58, 167] on span "Tracked Event Reco" at bounding box center [58, 169] width 38 height 5
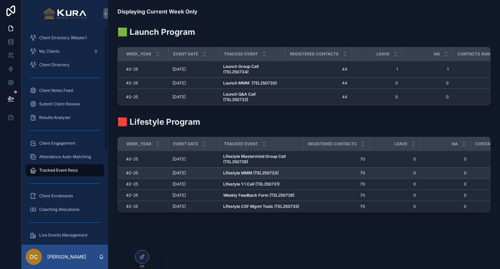
scroll to position [34, 0]
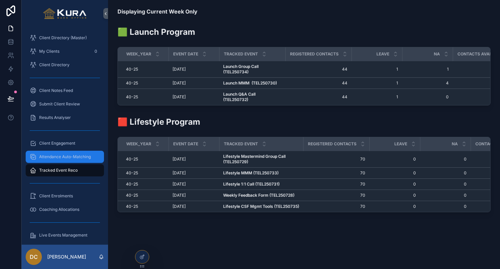
click at [75, 155] on span "Attendance Auto-Matching" at bounding box center [65, 156] width 52 height 5
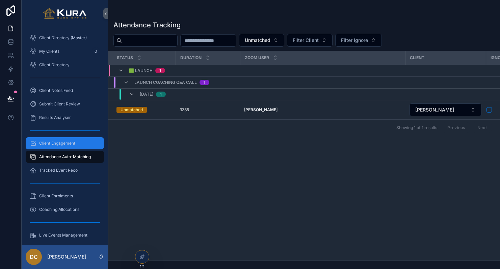
click at [67, 145] on span "Client Engagement" at bounding box center [57, 142] width 36 height 5
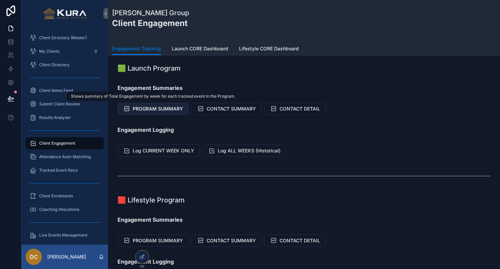
click at [153, 109] on span "PROGRAM SUMMARY" at bounding box center [158, 108] width 50 height 7
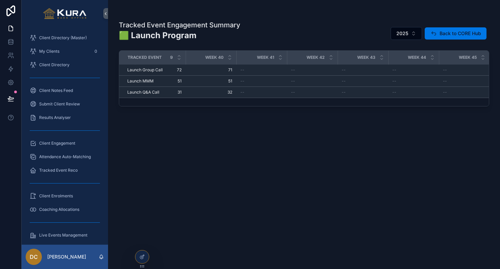
scroll to position [0, 1957]
click at [55, 169] on span "Tracked Event Reco" at bounding box center [58, 169] width 38 height 5
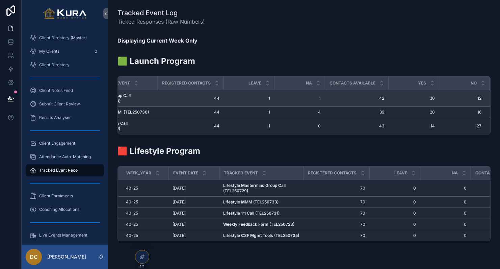
scroll to position [0, 128]
